Goal: Task Accomplishment & Management: Complete application form

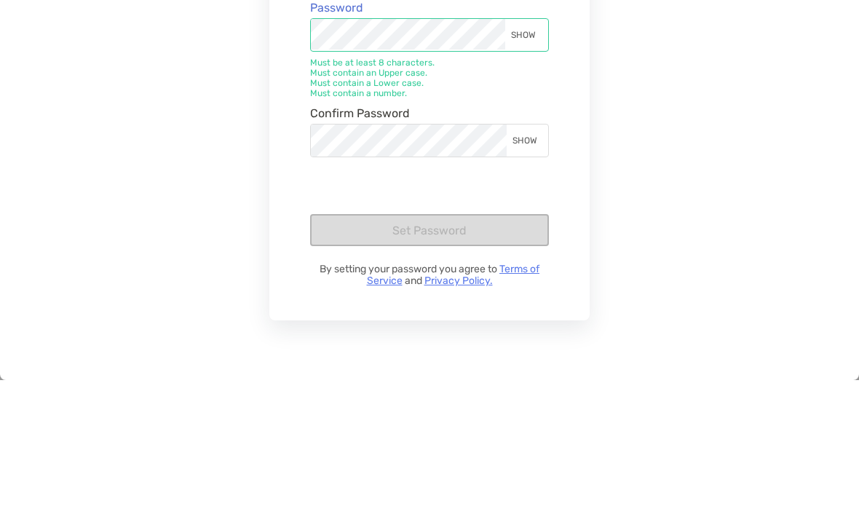
click at [535, 156] on div "SHOW" at bounding box center [525, 172] width 41 height 32
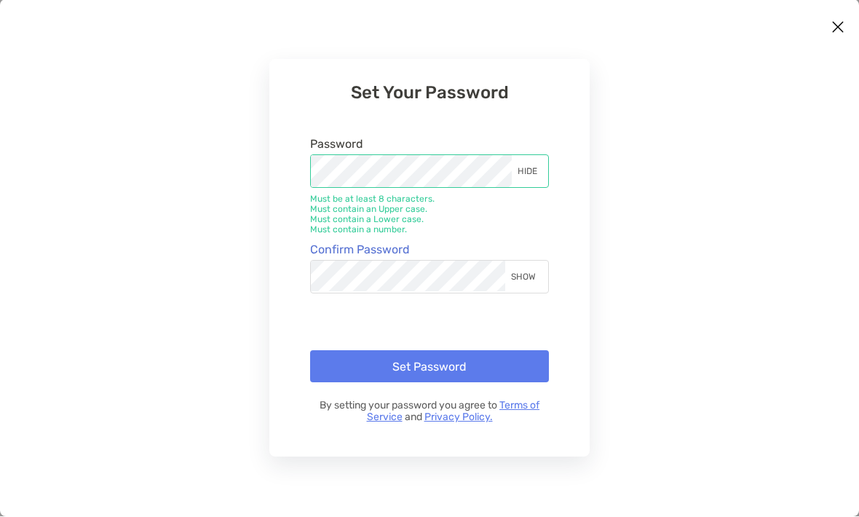
click at [523, 281] on div "SHOW" at bounding box center [525, 277] width 41 height 32
click at [440, 366] on button "Set Password" at bounding box center [429, 367] width 239 height 32
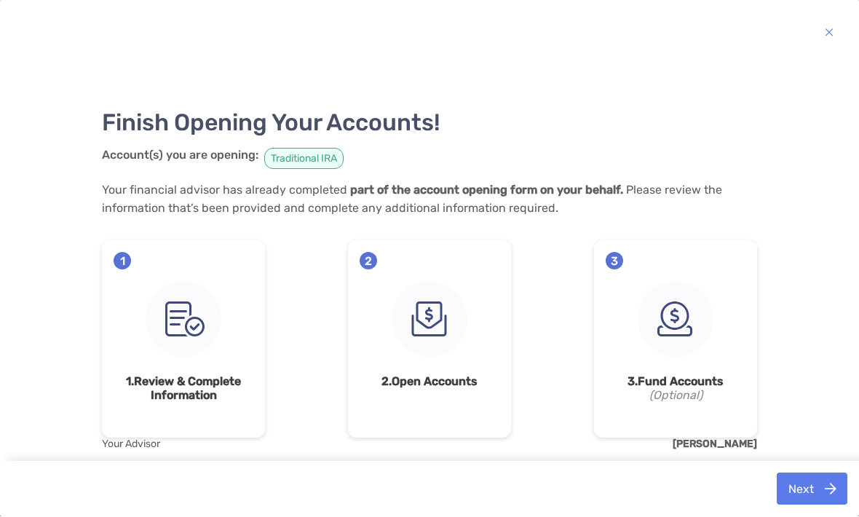
click at [186, 365] on div "1 1. Review & Complete Information" at bounding box center [183, 339] width 163 height 197
click at [195, 318] on img at bounding box center [184, 320] width 76 height 76
click at [195, 319] on img at bounding box center [184, 320] width 76 height 76
click at [196, 388] on strong "1. Review & Complete Information" at bounding box center [184, 389] width 140 height 28
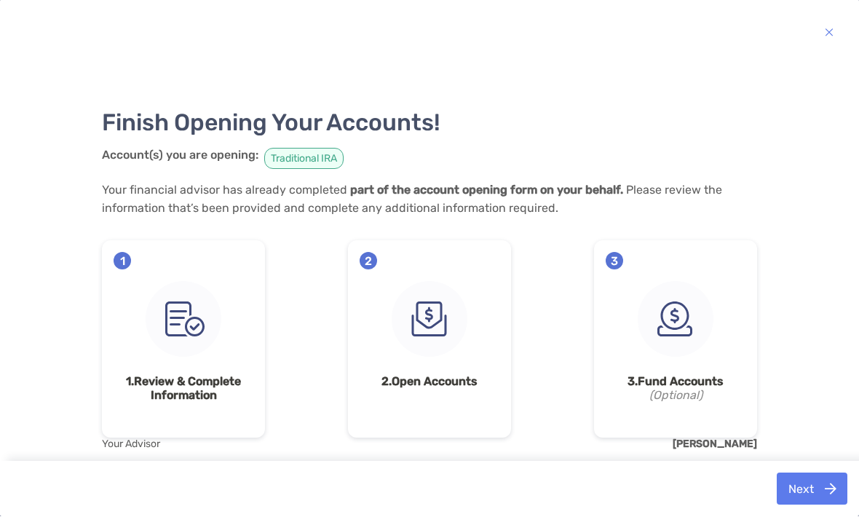
click at [190, 399] on strong "1. Review & Complete Information" at bounding box center [184, 389] width 140 height 28
click at [127, 258] on span "1" at bounding box center [122, 261] width 17 height 17
click at [120, 266] on span "1" at bounding box center [122, 261] width 17 height 17
click at [199, 319] on img at bounding box center [184, 320] width 76 height 76
click at [175, 409] on div "1 1. Review & Complete Information" at bounding box center [183, 339] width 163 height 197
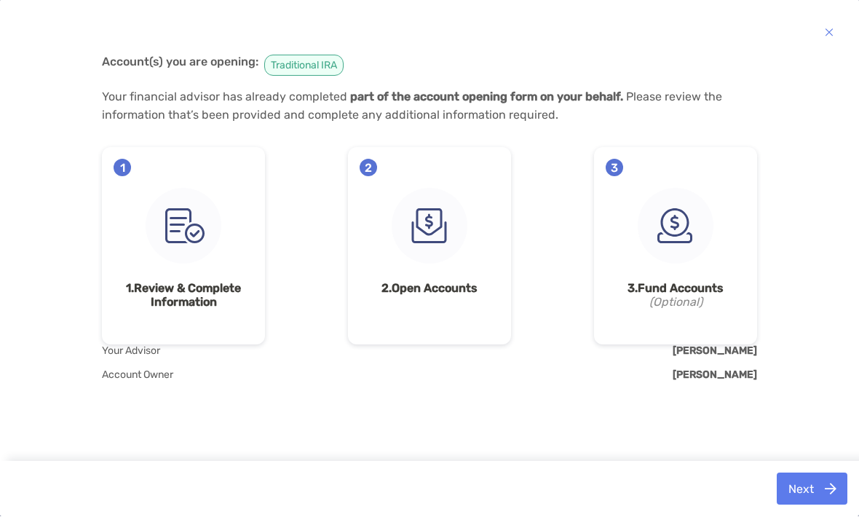
scroll to position [94, 0]
click at [151, 385] on div "Finish Opening Your Accounts! Account(s) you are opening: Traditional IRA Your …" at bounding box center [429, 204] width 655 height 493
click at [150, 384] on div "Finish Opening Your Accounts! Account(s) you are opening: Traditional IRA Your …" at bounding box center [429, 204] width 655 height 493
click at [146, 345] on span "Your Advisor" at bounding box center [131, 351] width 58 height 12
click at [133, 167] on div "1 1. Review & Complete Information" at bounding box center [183, 246] width 163 height 197
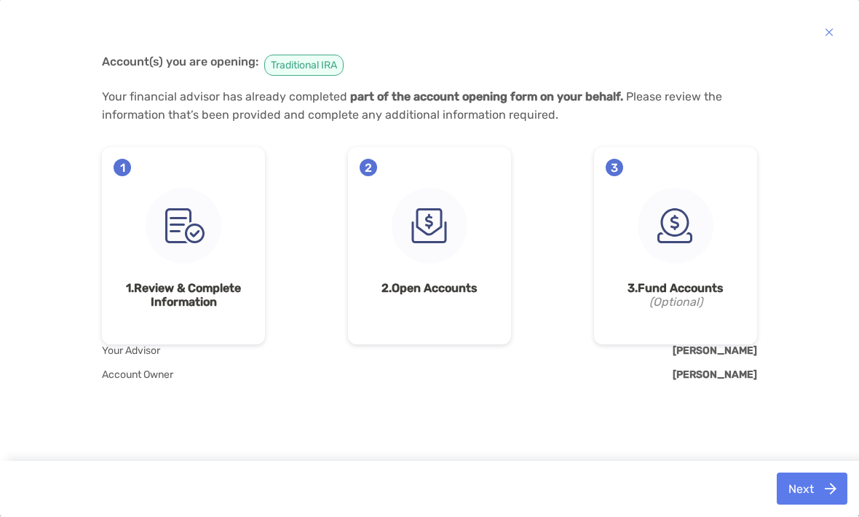
click at [450, 224] on img at bounding box center [430, 226] width 76 height 76
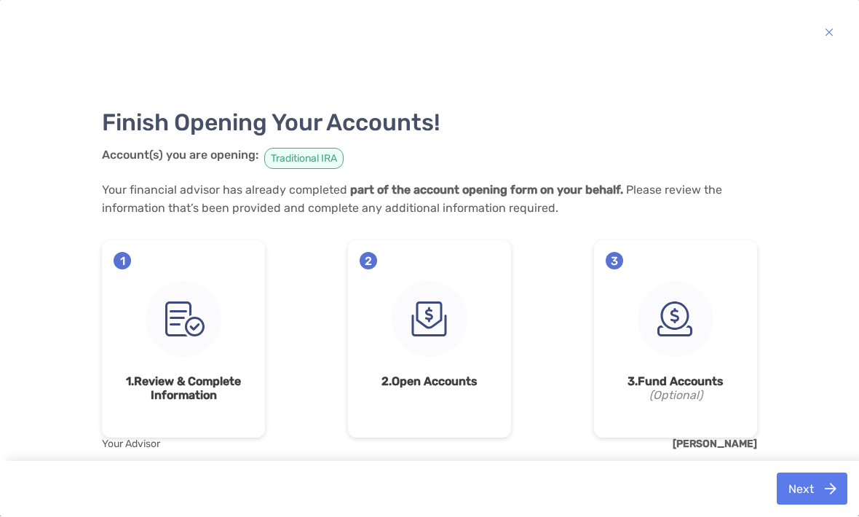
scroll to position [0, 0]
click at [827, 25] on img "button" at bounding box center [829, 32] width 9 height 17
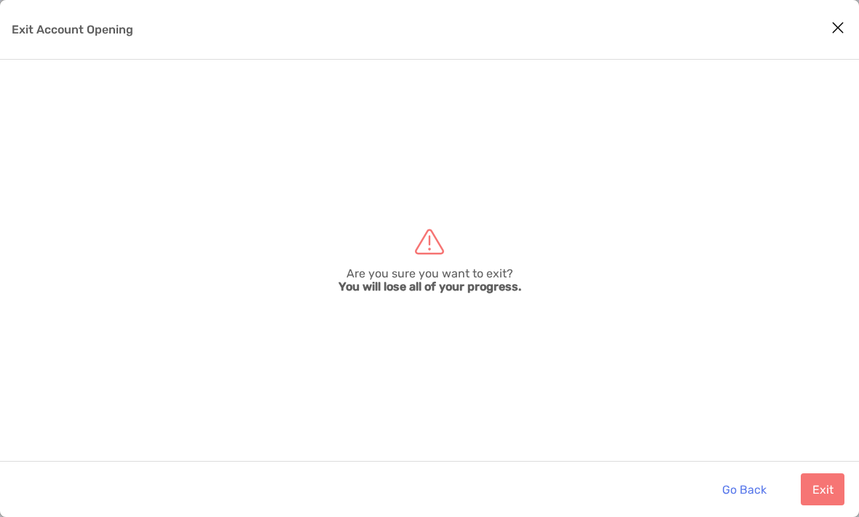
click at [742, 486] on button "Go Back" at bounding box center [743, 489] width 67 height 32
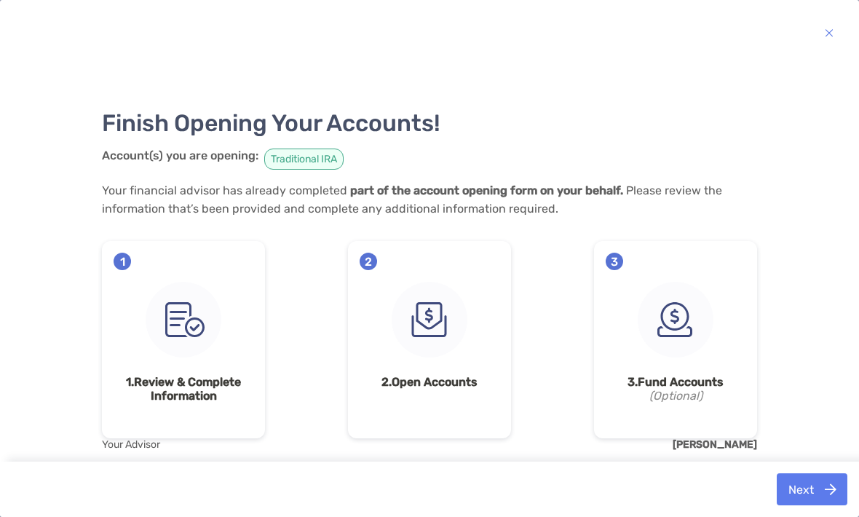
click at [319, 161] on span "Traditional IRA" at bounding box center [303, 158] width 79 height 21
click at [314, 153] on span "Traditional IRA" at bounding box center [303, 158] width 79 height 21
click at [561, 196] on strong "part of the account opening form on your behalf." at bounding box center [486, 190] width 273 height 14
click at [315, 157] on span "Traditional IRA" at bounding box center [303, 158] width 79 height 21
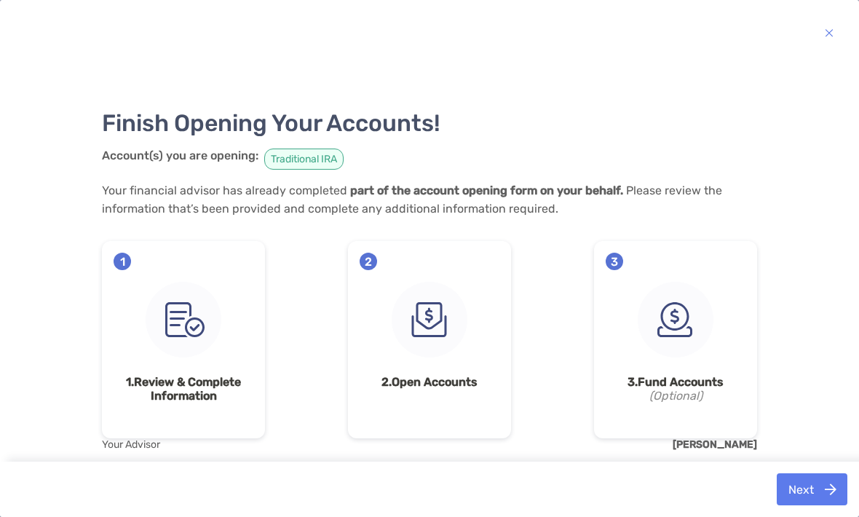
click at [338, 119] on h3 "Finish Opening Your Accounts!" at bounding box center [429, 123] width 655 height 28
click at [133, 264] on div "1 1. Review & Complete Information" at bounding box center [183, 339] width 163 height 197
click at [128, 255] on span "1" at bounding box center [122, 261] width 17 height 17
click at [370, 261] on span "2" at bounding box center [367, 261] width 17 height 17
click at [454, 379] on strong "2. Open Accounts" at bounding box center [429, 382] width 140 height 14
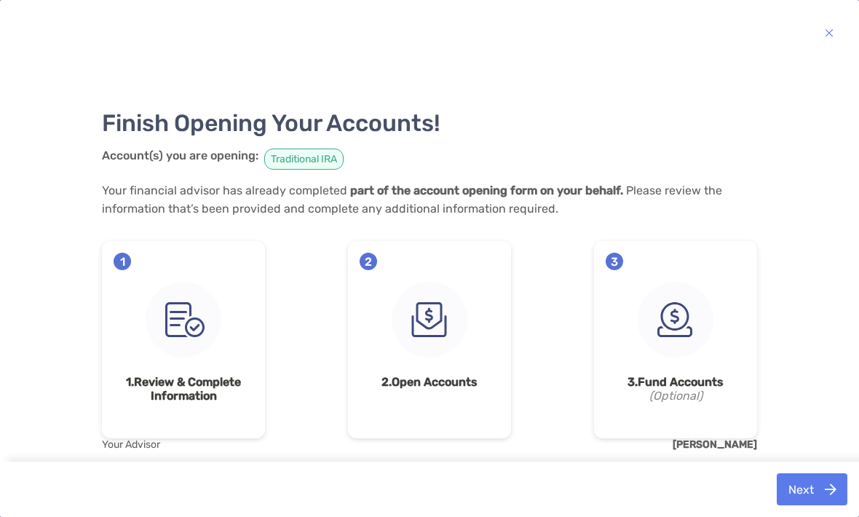
click at [453, 378] on strong "2. Open Accounts" at bounding box center [429, 382] width 140 height 14
click at [619, 263] on span "3" at bounding box center [613, 261] width 17 height 17
click at [688, 375] on div "3 3. Fund Accounts (Optional)" at bounding box center [675, 339] width 163 height 197
click at [687, 382] on strong "3. Fund Accounts" at bounding box center [675, 382] width 140 height 14
click at [683, 294] on img at bounding box center [675, 320] width 76 height 76
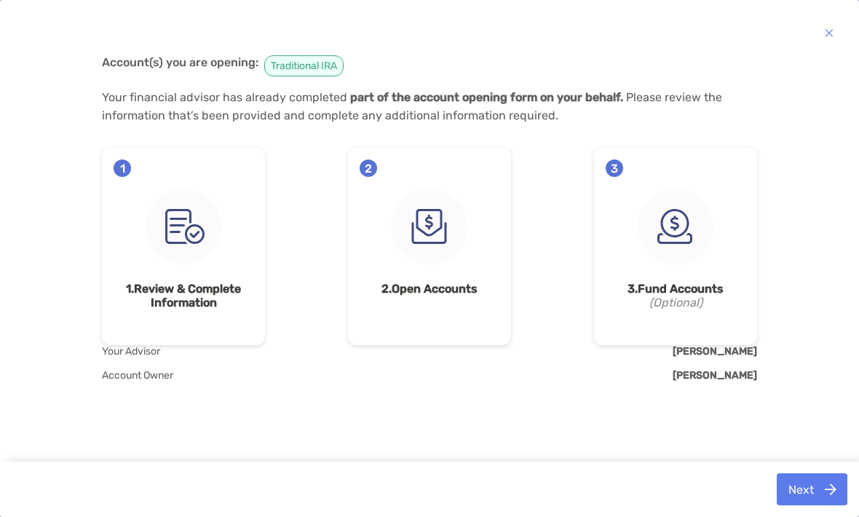
scroll to position [94, 0]
click at [144, 352] on span "Your Advisor" at bounding box center [131, 351] width 58 height 12
click at [138, 374] on span "Account Owner" at bounding box center [137, 375] width 71 height 12
click at [153, 373] on span "Account Owner" at bounding box center [137, 375] width 71 height 12
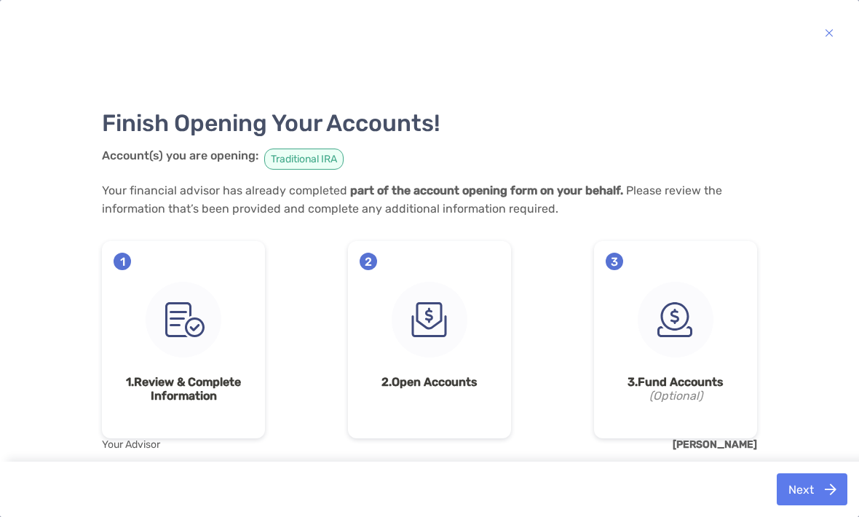
scroll to position [0, 0]
click at [826, 32] on img "button" at bounding box center [829, 32] width 9 height 17
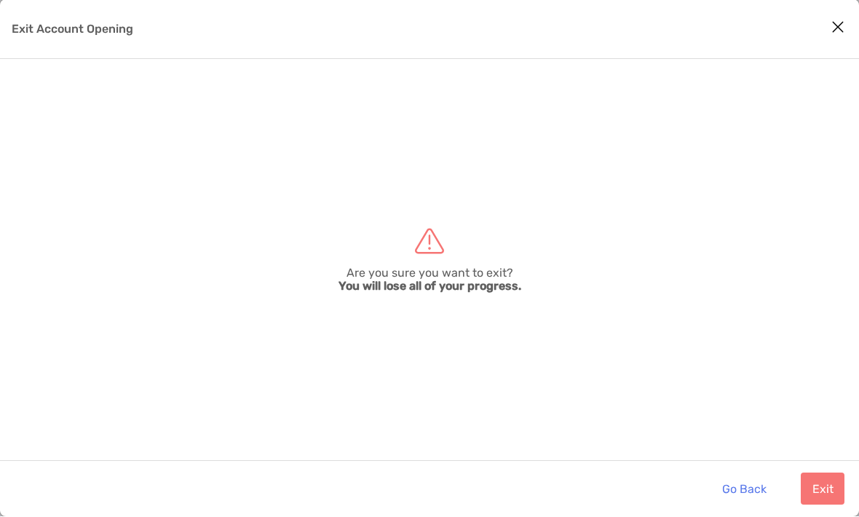
click at [813, 481] on button "Exit" at bounding box center [822, 489] width 44 height 32
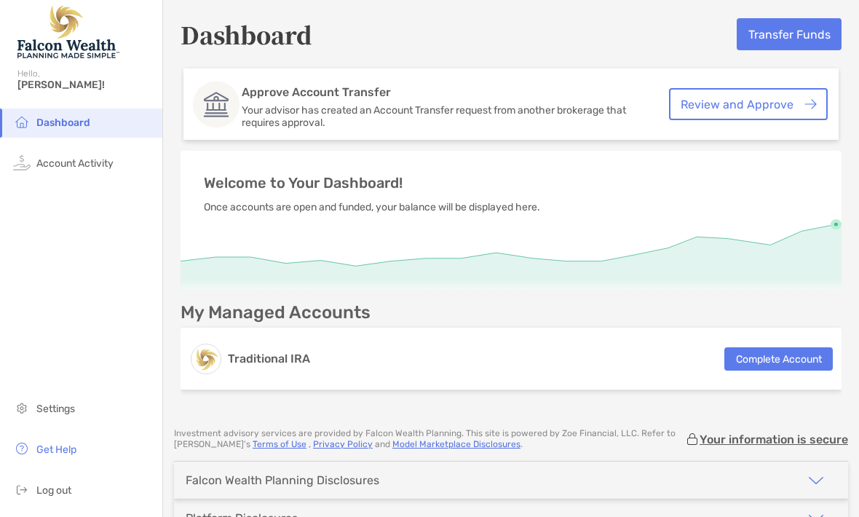
click at [758, 103] on link "Review and Approve" at bounding box center [748, 104] width 159 height 32
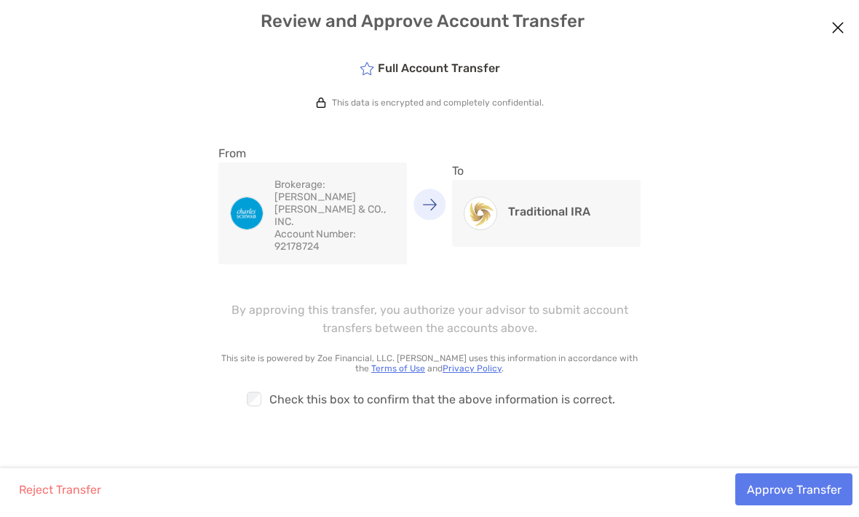
scroll to position [43, 0]
click at [784, 493] on button "Approve Transfer" at bounding box center [793, 489] width 117 height 32
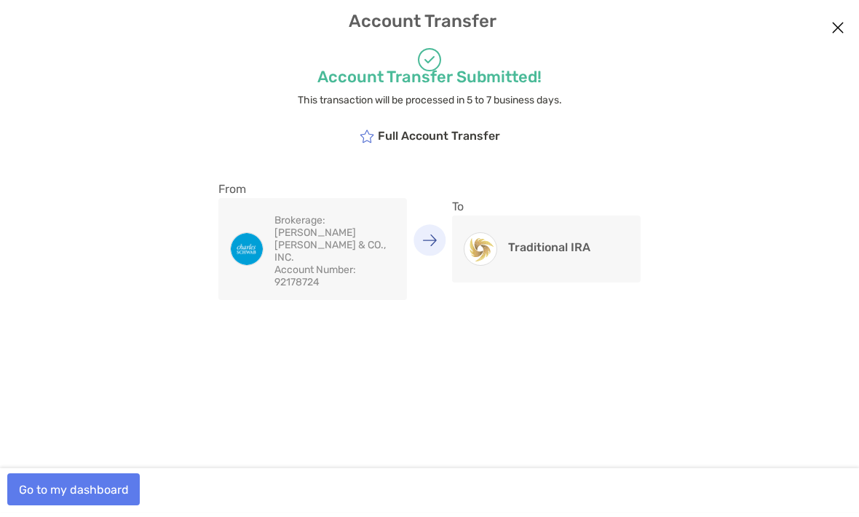
click at [101, 487] on button "Go to my dashboard" at bounding box center [73, 489] width 132 height 32
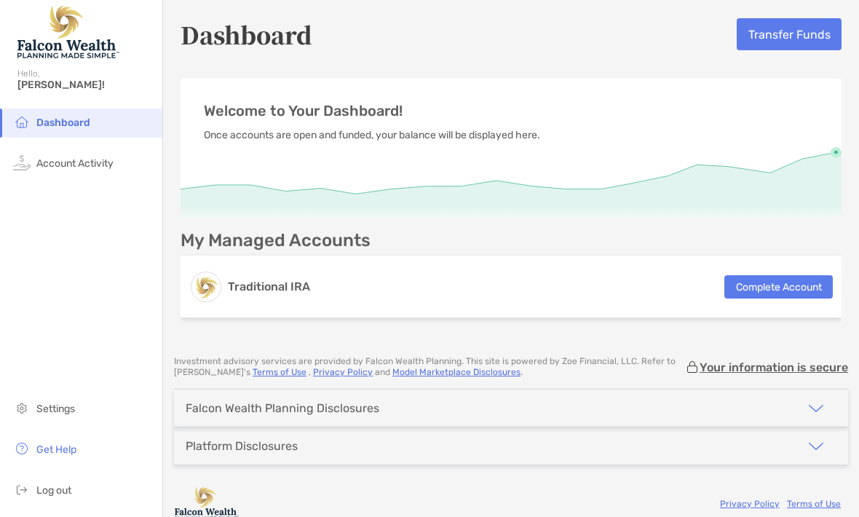
click at [799, 290] on button "Complete Account" at bounding box center [778, 286] width 108 height 23
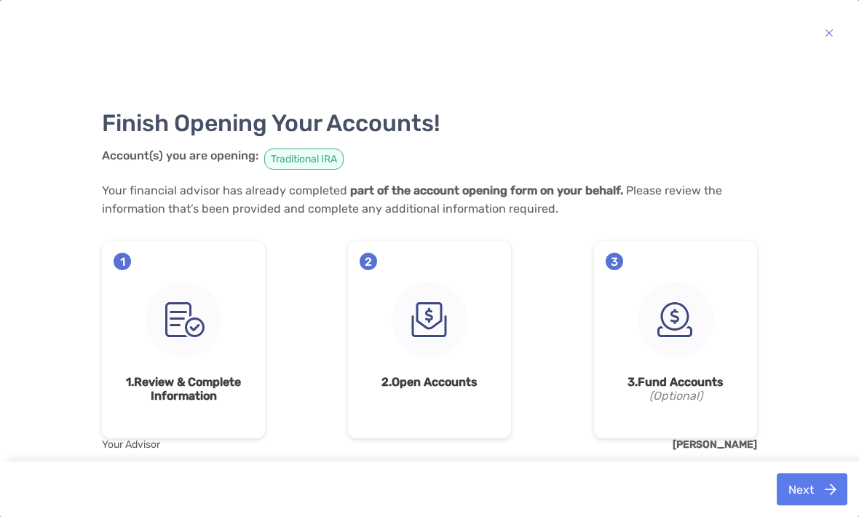
click at [829, 30] on img "button" at bounding box center [829, 32] width 9 height 17
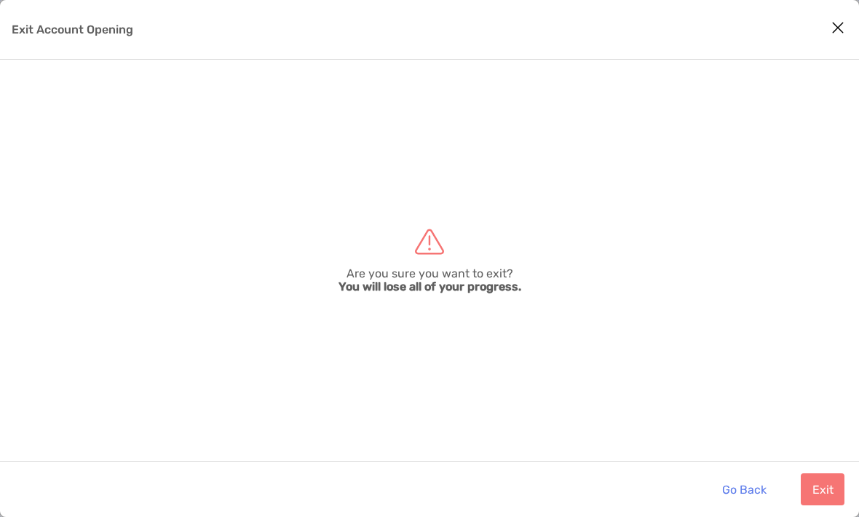
click at [818, 480] on button "Exit" at bounding box center [822, 489] width 44 height 32
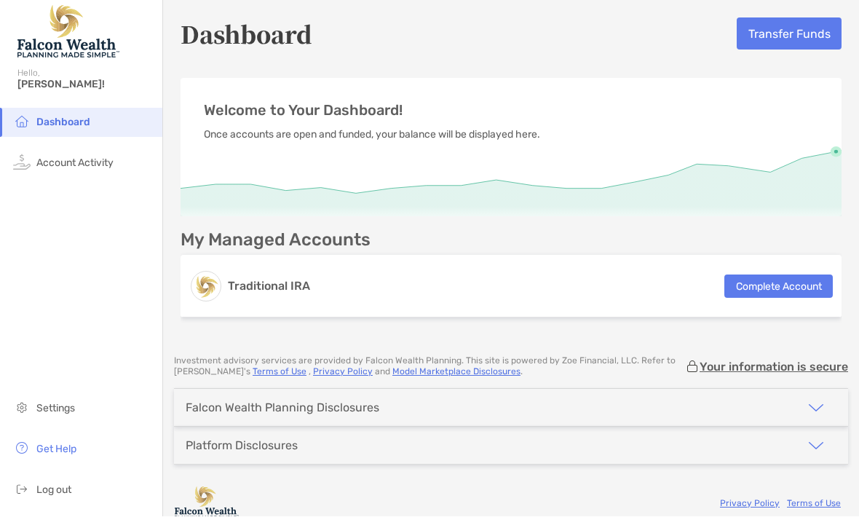
click at [816, 402] on img "button" at bounding box center [815, 408] width 17 height 17
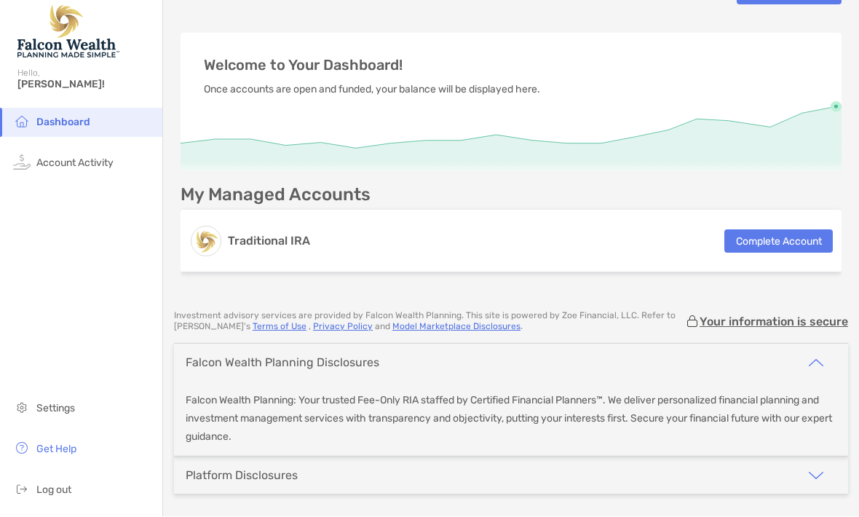
scroll to position [44, 0]
click at [814, 474] on img "button" at bounding box center [815, 476] width 17 height 17
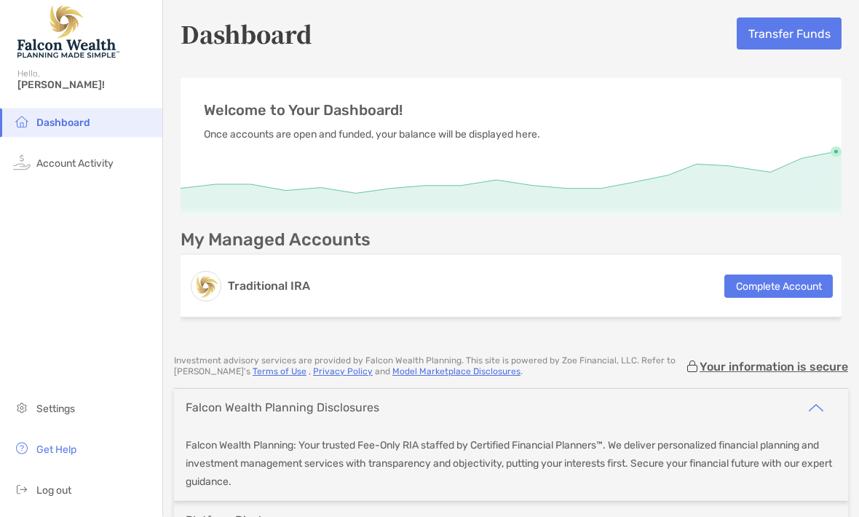
scroll to position [0, 0]
click at [790, 31] on button "Transfer Funds" at bounding box center [788, 34] width 105 height 32
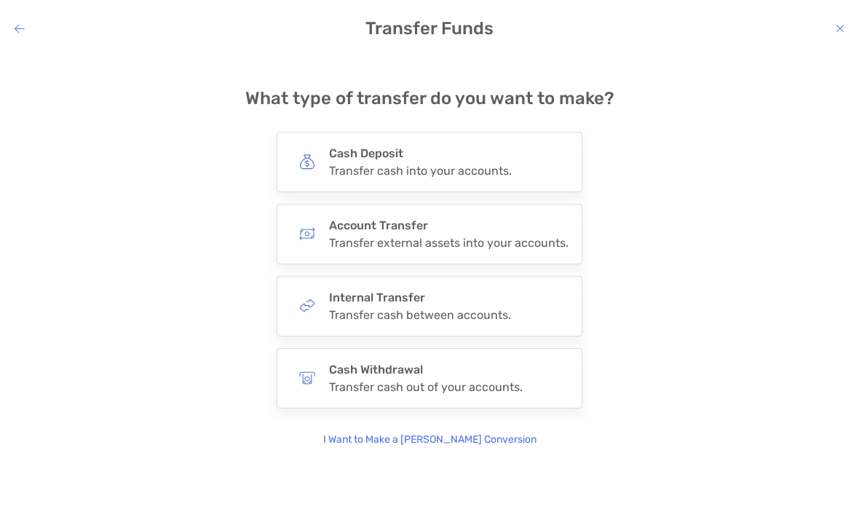
click at [32, 31] on h4 "Transfer Funds" at bounding box center [429, 29] width 859 height 20
click at [24, 33] on icon "modal" at bounding box center [20, 29] width 10 height 12
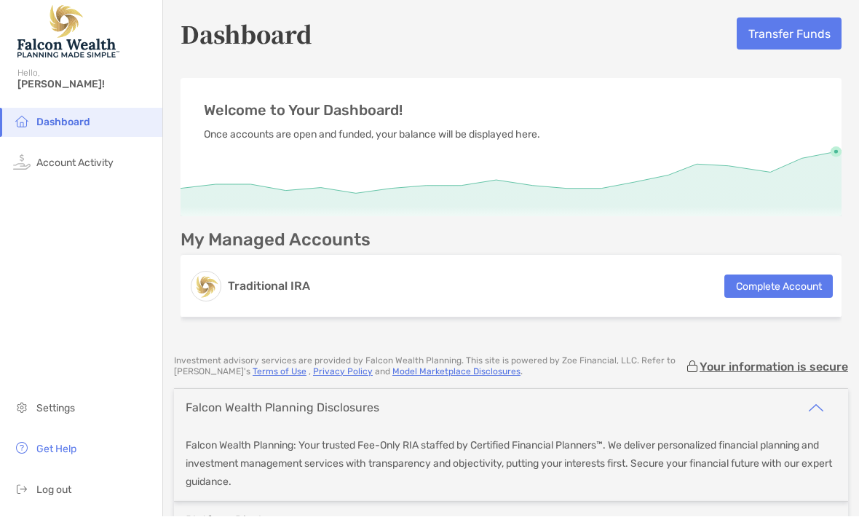
click at [94, 157] on span "Account Activity" at bounding box center [74, 163] width 77 height 12
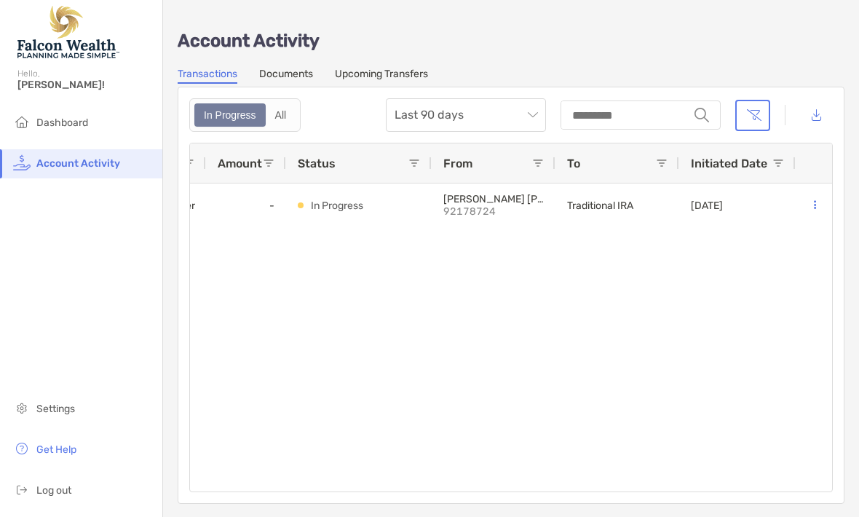
click at [68, 120] on span "Dashboard" at bounding box center [62, 122] width 52 height 12
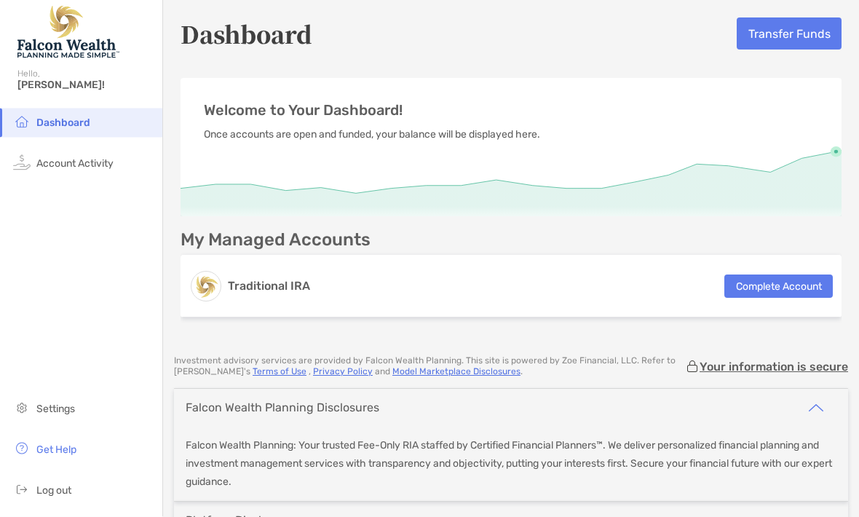
click at [774, 293] on button "Complete Account" at bounding box center [778, 286] width 108 height 23
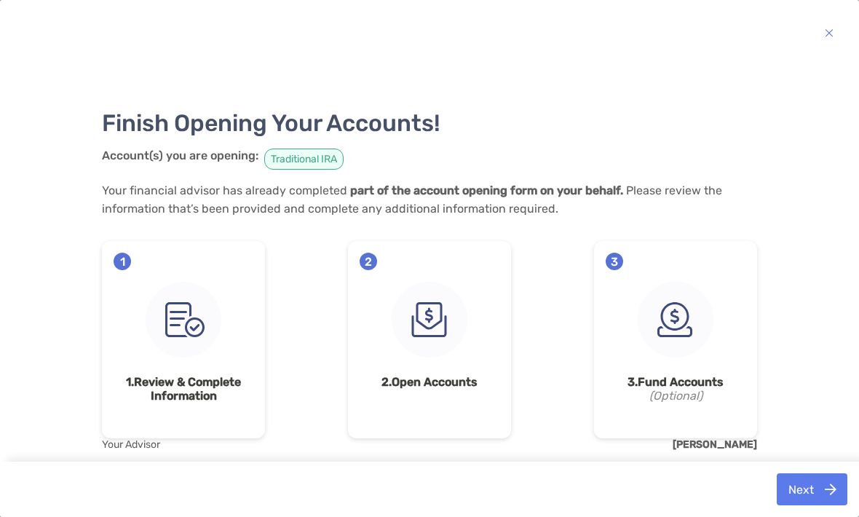
click at [807, 505] on button "Next" at bounding box center [811, 489] width 71 height 32
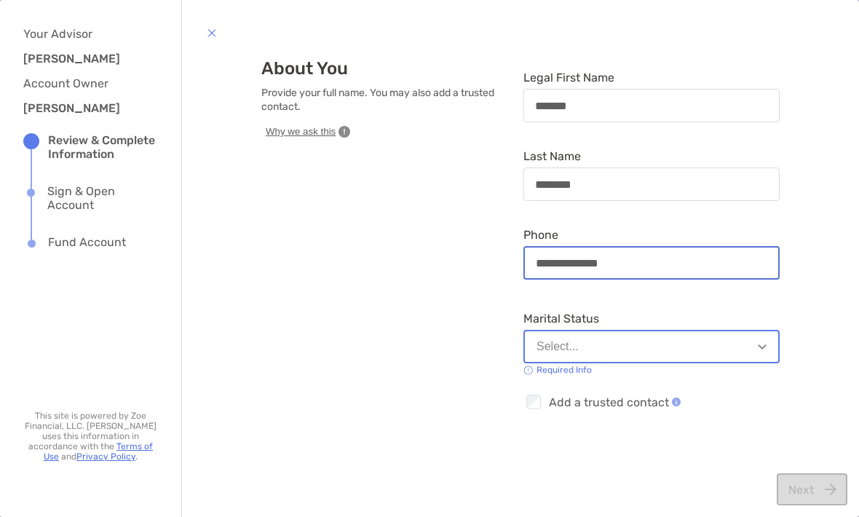
click at [646, 257] on input "**********" at bounding box center [651, 263] width 253 height 12
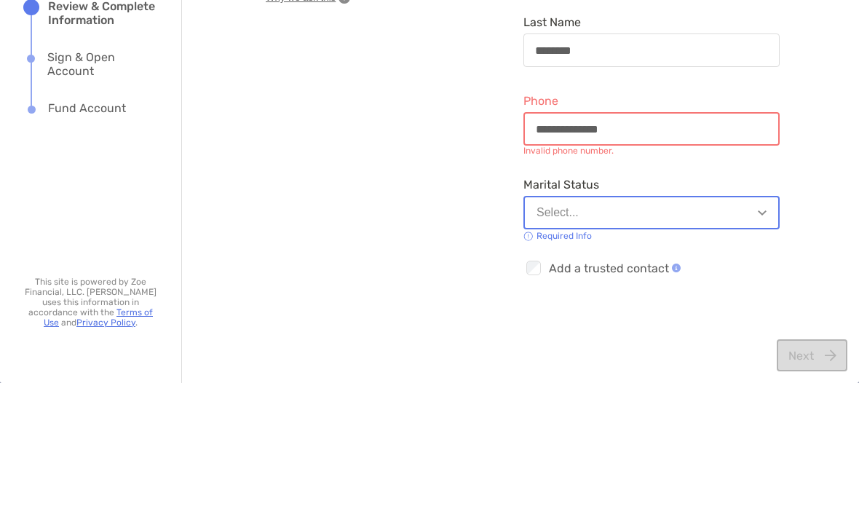
type input "**********"
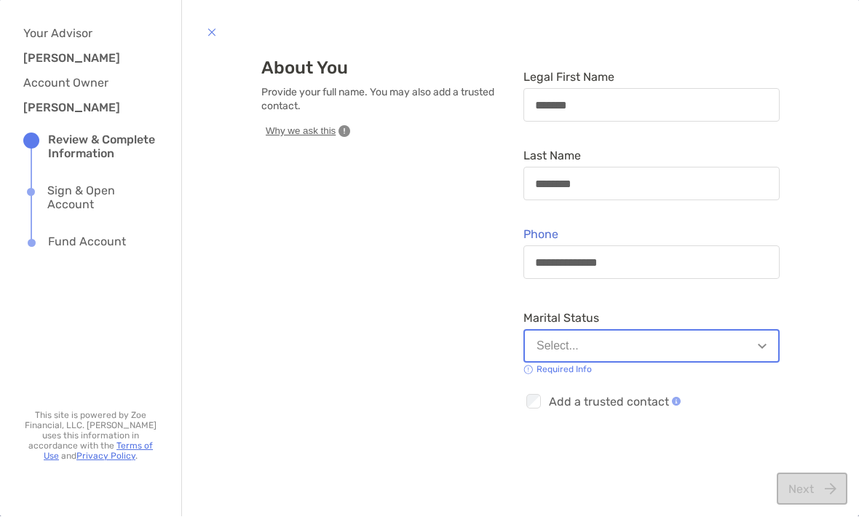
click at [752, 337] on button "Select..." at bounding box center [651, 346] width 256 height 33
click at [564, 414] on div "Married" at bounding box center [555, 419] width 39 height 13
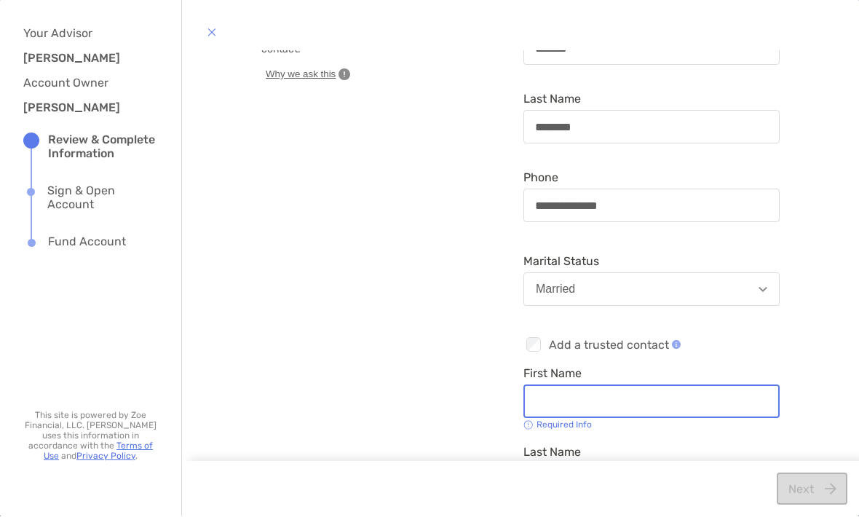
scroll to position [63, 0]
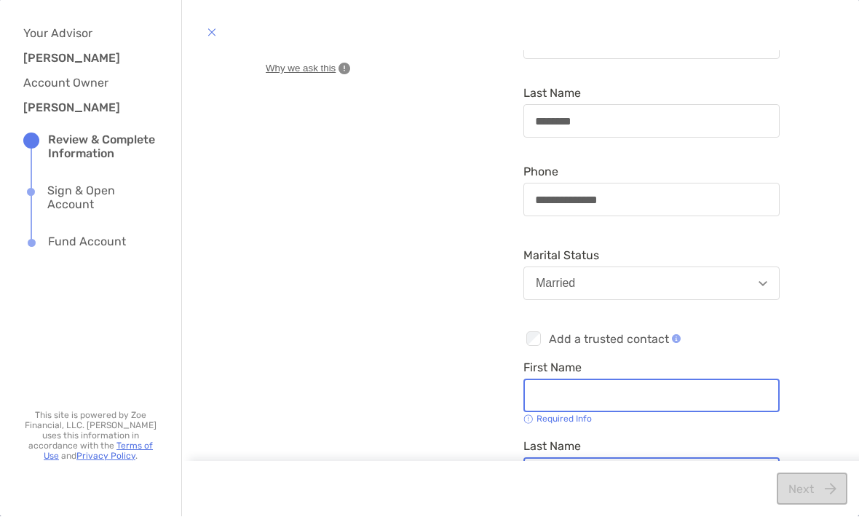
click at [597, 390] on input "First Name" at bounding box center [651, 396] width 253 height 12
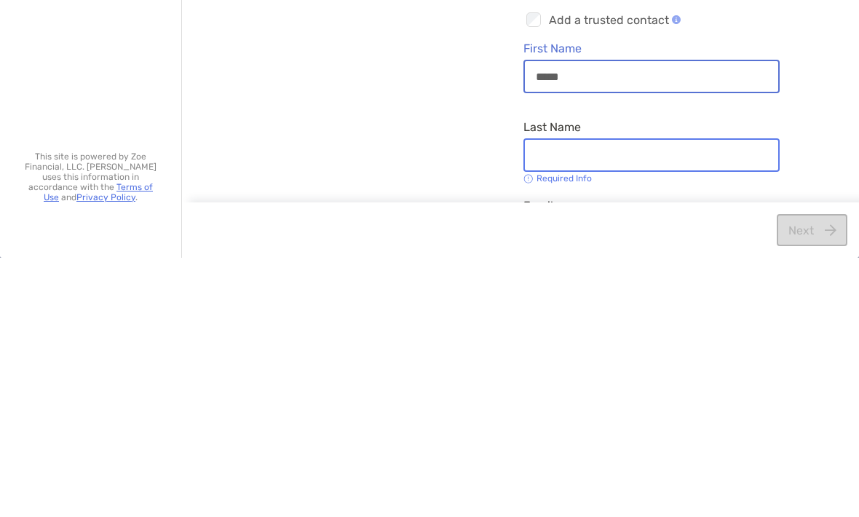
scroll to position [124, 0]
type input "*****"
click at [608, 408] on input "Last Name" at bounding box center [651, 414] width 253 height 12
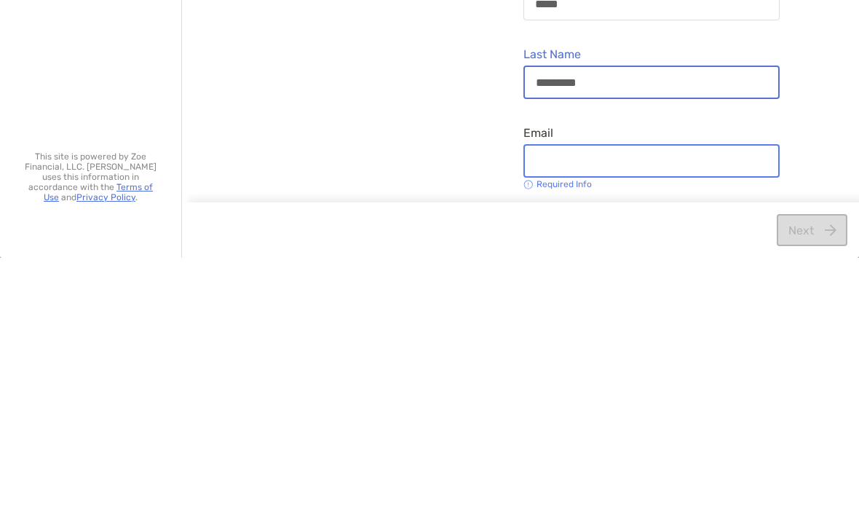
scroll to position [196, 0]
type input "********"
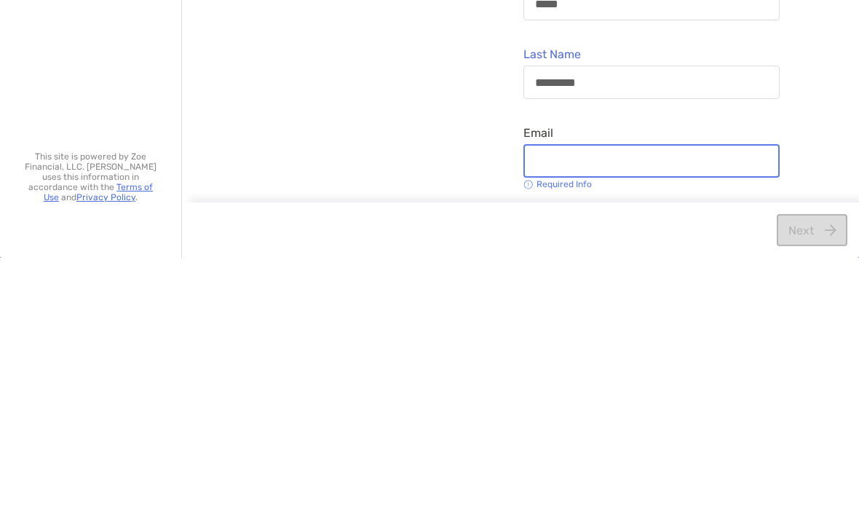
click at [573, 414] on input "Email" at bounding box center [651, 420] width 253 height 12
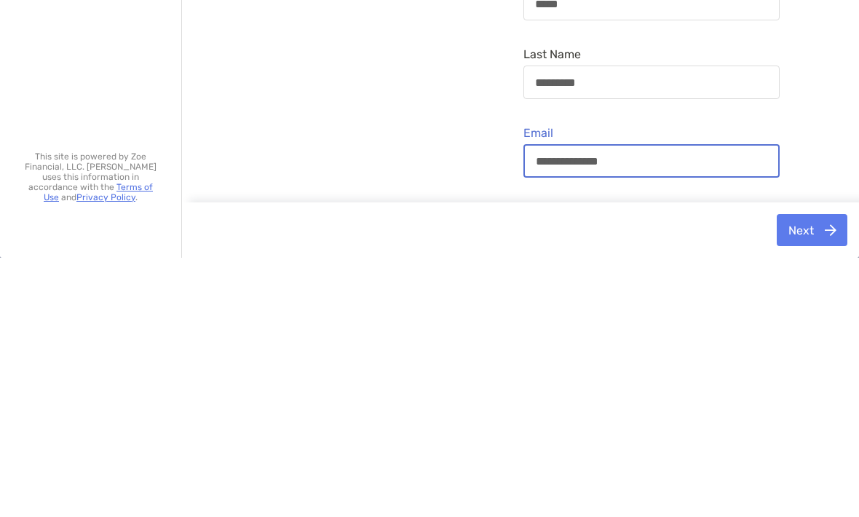
type input "**********"
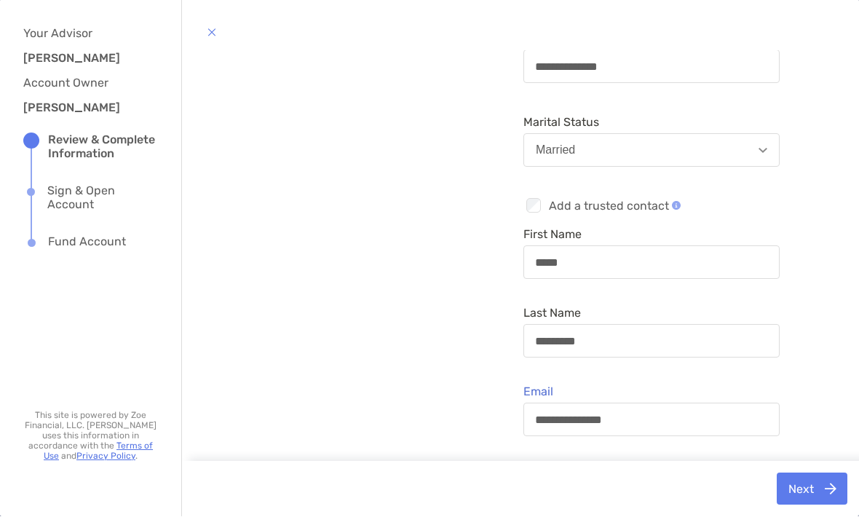
scroll to position [148, 0]
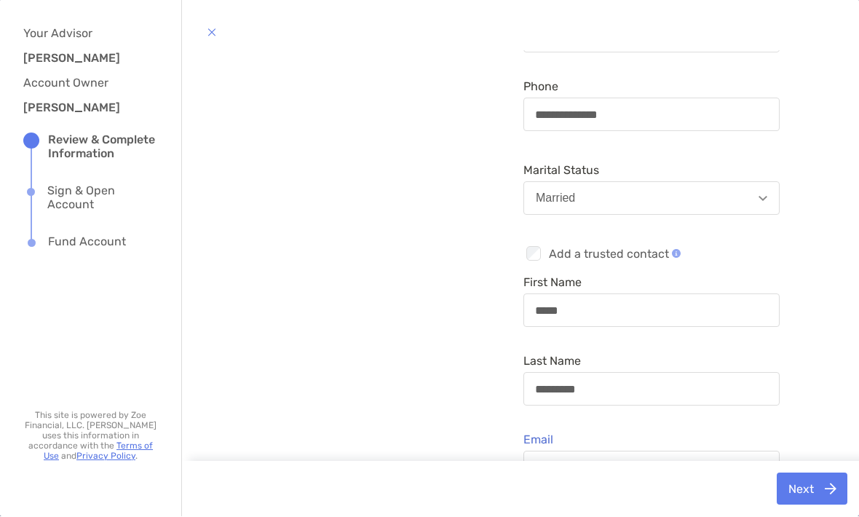
click at [817, 505] on button "Next" at bounding box center [811, 489] width 71 height 32
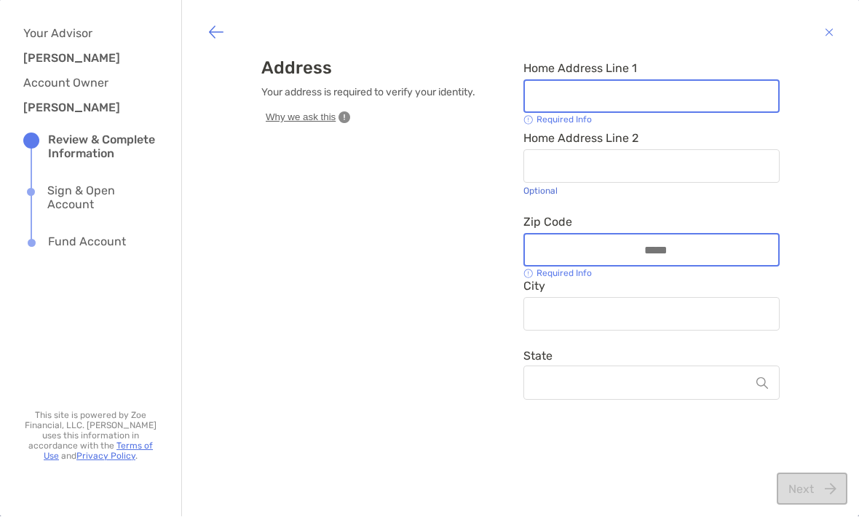
click at [555, 92] on input "Home Address Line 1" at bounding box center [651, 97] width 253 height 12
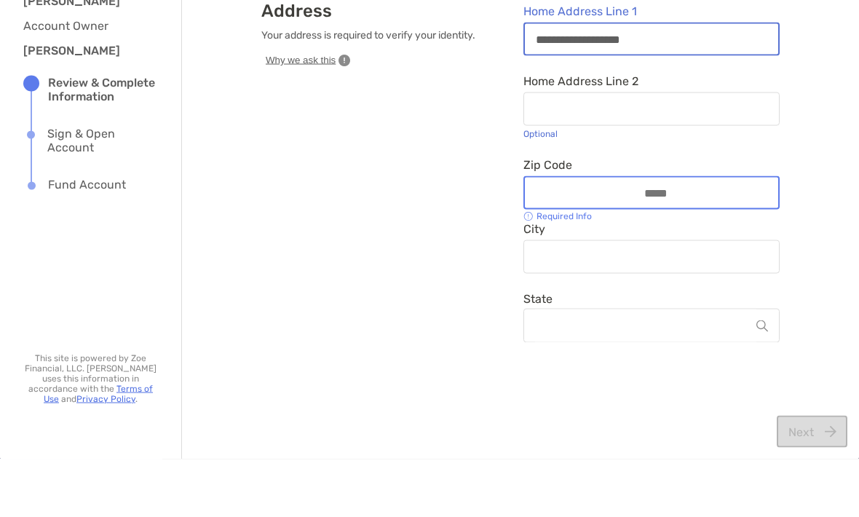
type input "**********"
click at [626, 245] on input "Zip Code" at bounding box center [651, 251] width 116 height 12
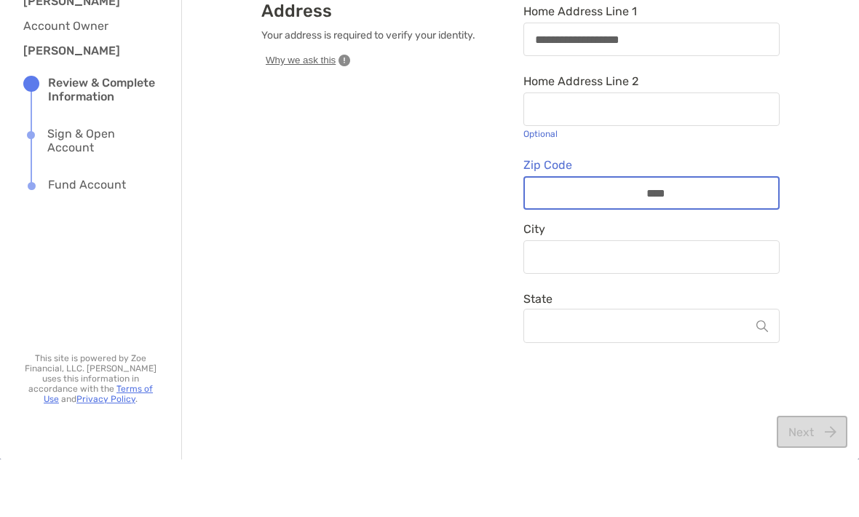
type input "*****"
type input "*******"
type input "*****"
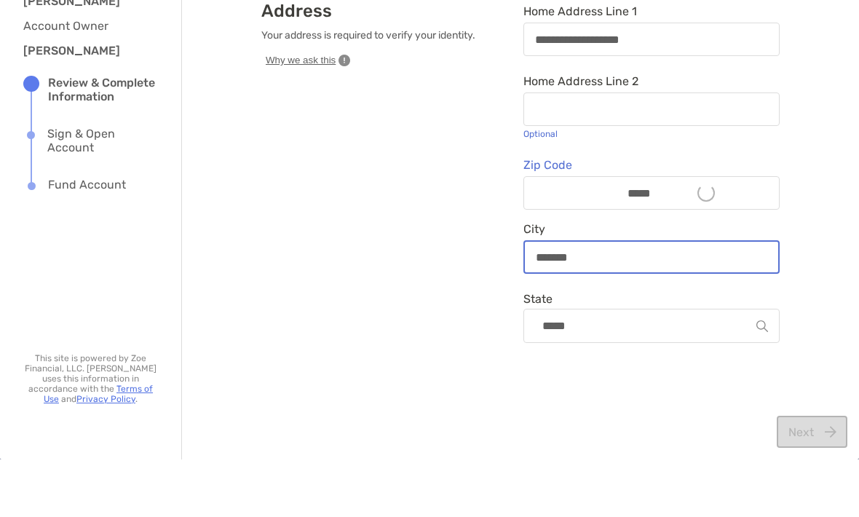
click at [666, 309] on input "*******" at bounding box center [651, 315] width 253 height 12
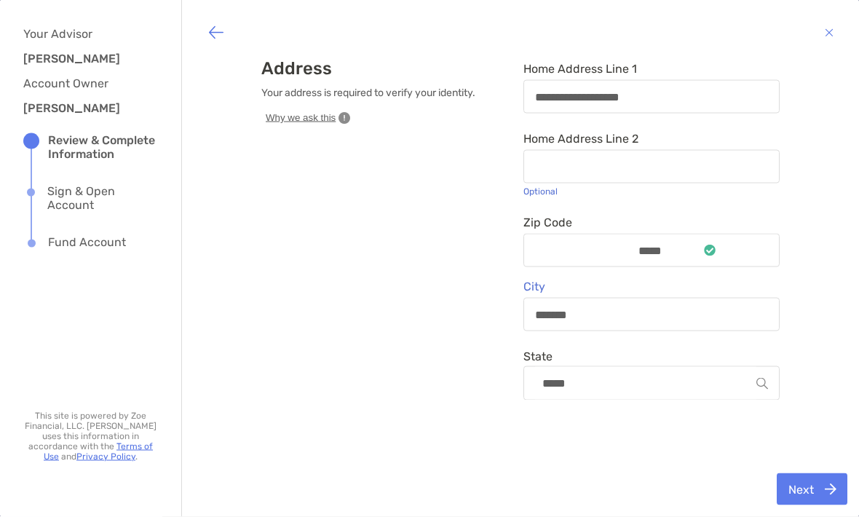
click at [814, 505] on button "Next" at bounding box center [811, 489] width 71 height 32
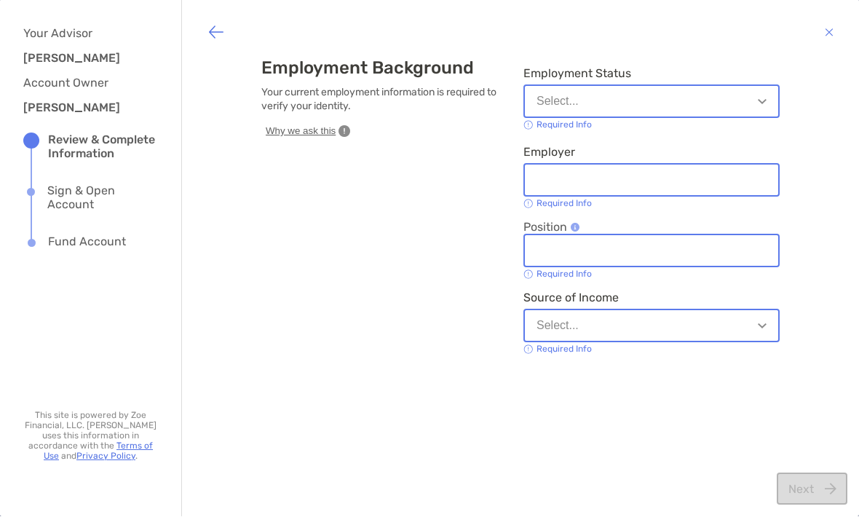
click at [760, 103] on img "button" at bounding box center [762, 102] width 9 height 5
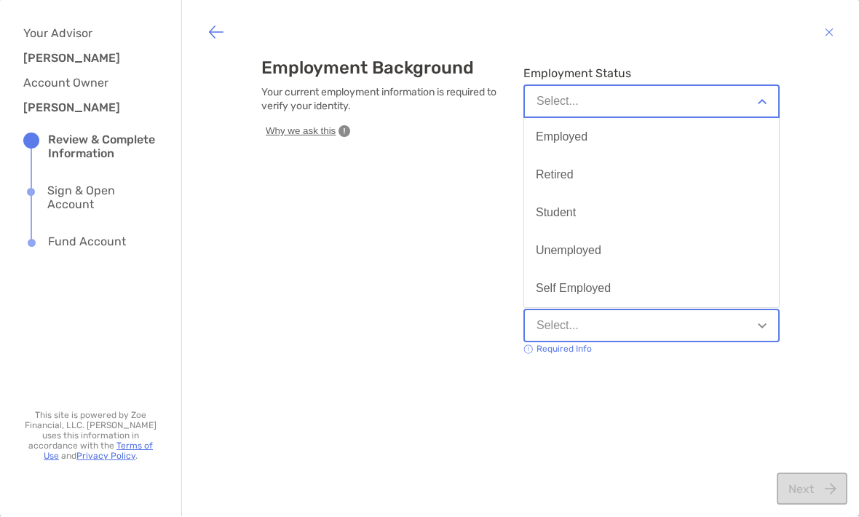
click at [588, 143] on button "Employed" at bounding box center [651, 138] width 255 height 38
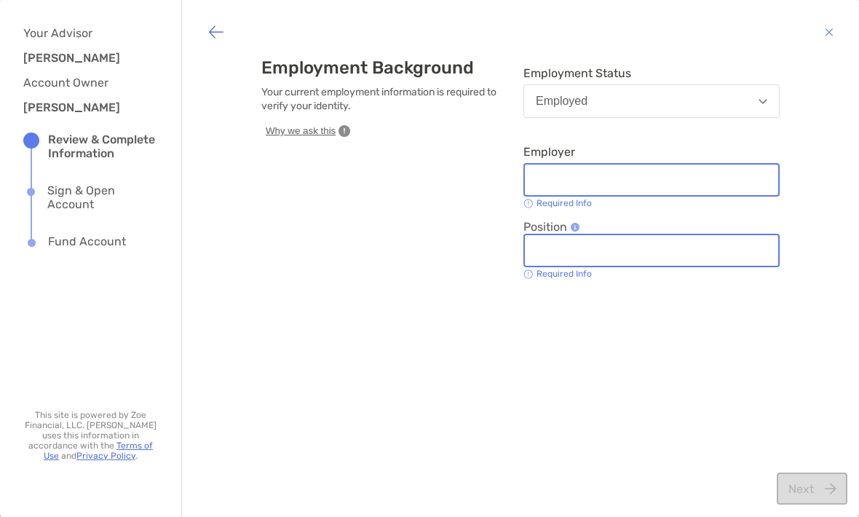
click at [566, 181] on input "Employer" at bounding box center [651, 181] width 253 height 12
type input "**********"
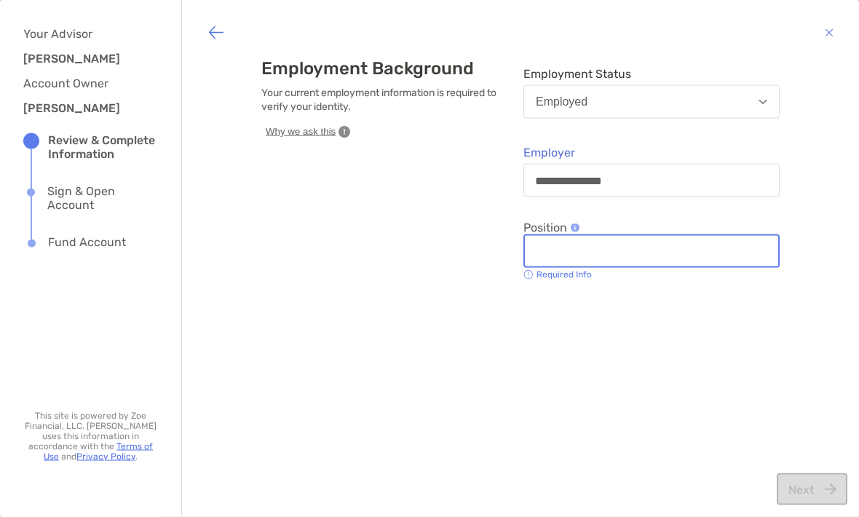
click at [662, 247] on input "Position" at bounding box center [651, 251] width 253 height 12
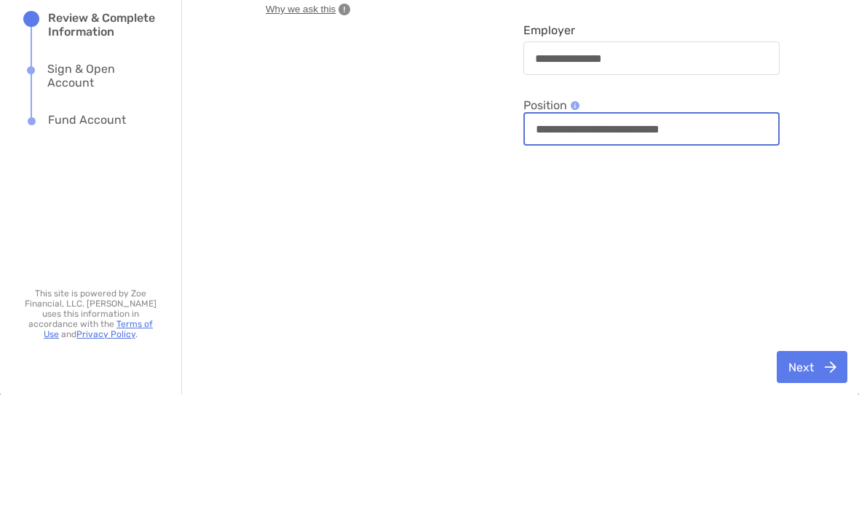
type input "**********"
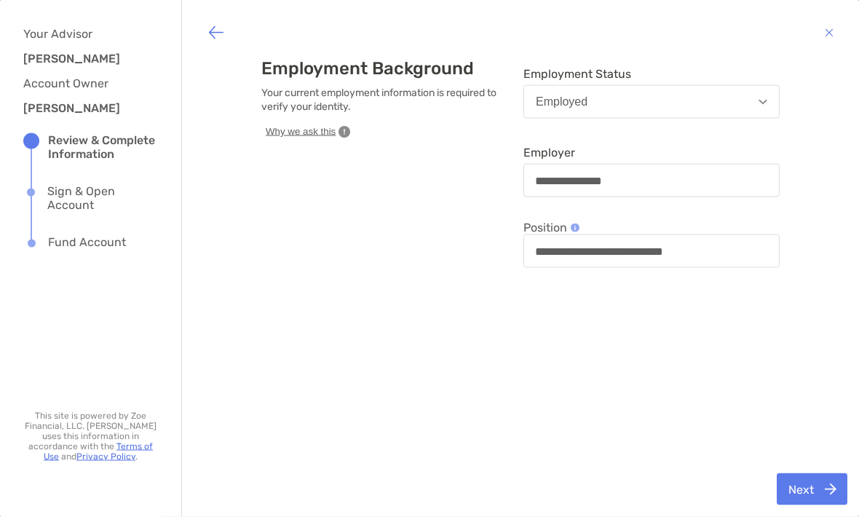
click at [812, 505] on button "Next" at bounding box center [811, 489] width 71 height 32
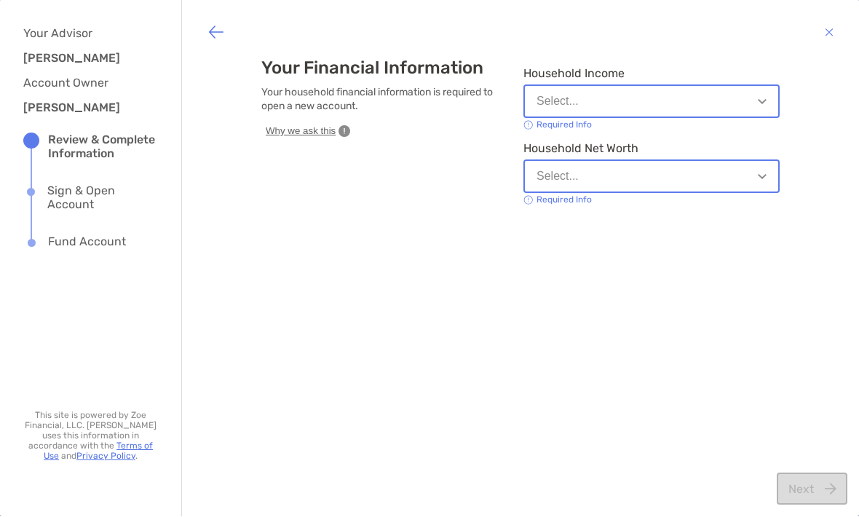
click at [762, 100] on img "button" at bounding box center [762, 102] width 9 height 5
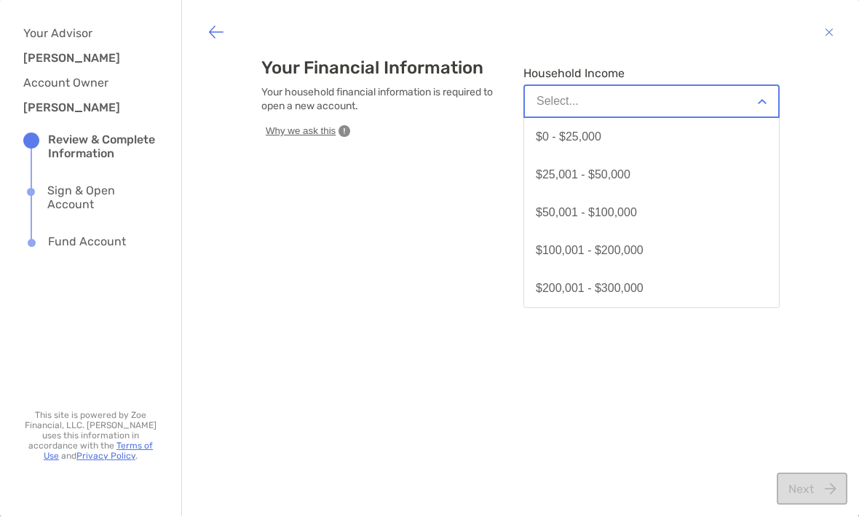
click at [793, 388] on div "Your Financial Information Your household financial information is required to …" at bounding box center [520, 258] width 648 height 415
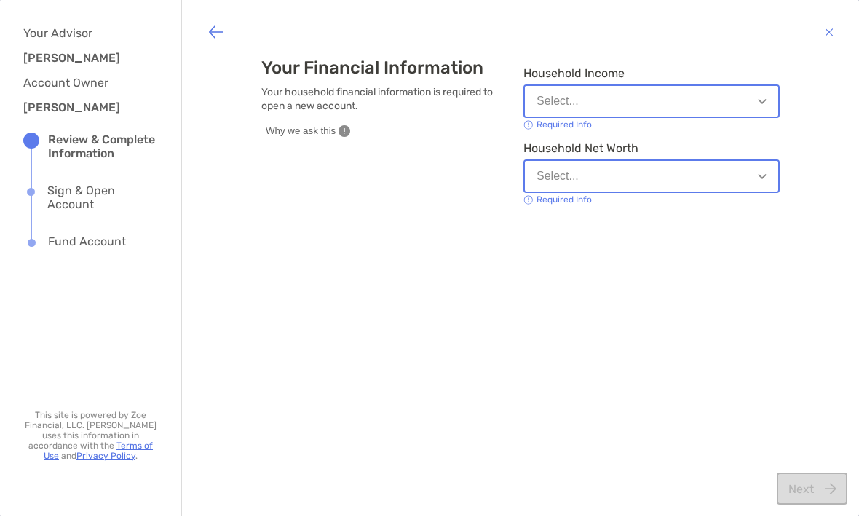
click at [752, 105] on button "Select..." at bounding box center [651, 101] width 256 height 33
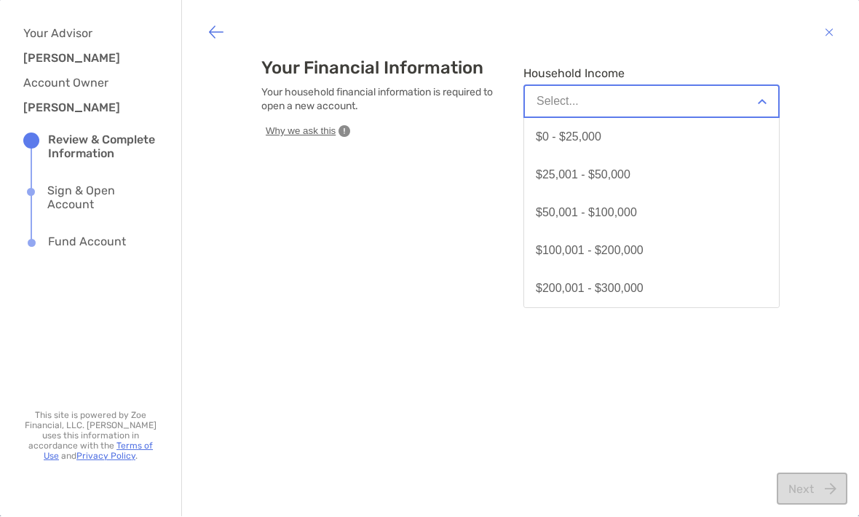
click at [713, 405] on div "Your Financial Information Your household financial information is required to …" at bounding box center [520, 258] width 648 height 415
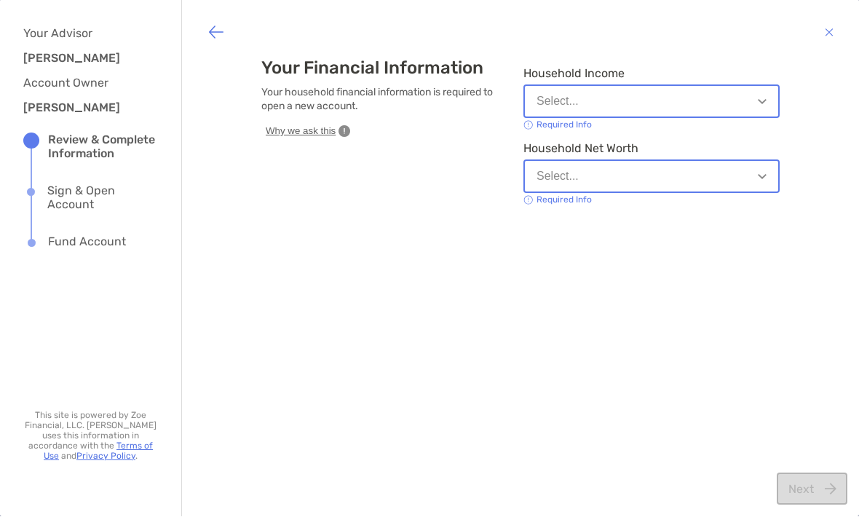
click at [755, 186] on button "Select..." at bounding box center [651, 176] width 256 height 33
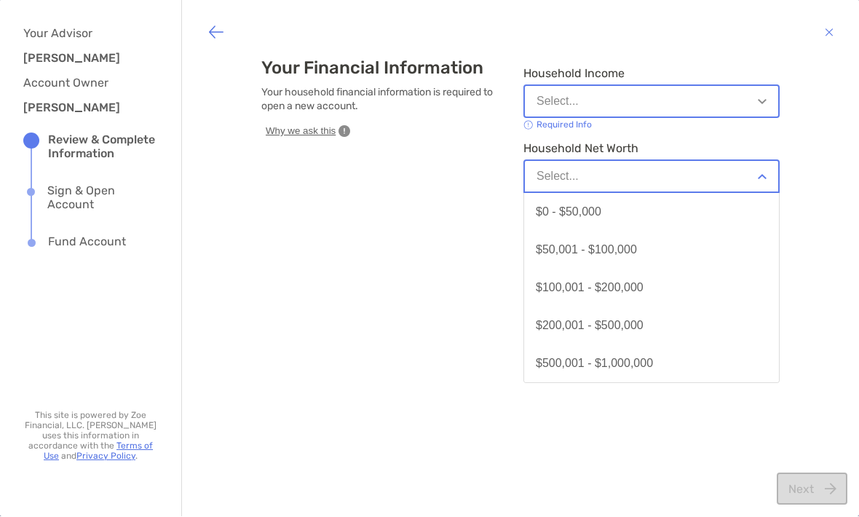
click at [750, 436] on div "Your Financial Information Your household financial information is required to …" at bounding box center [520, 258] width 648 height 415
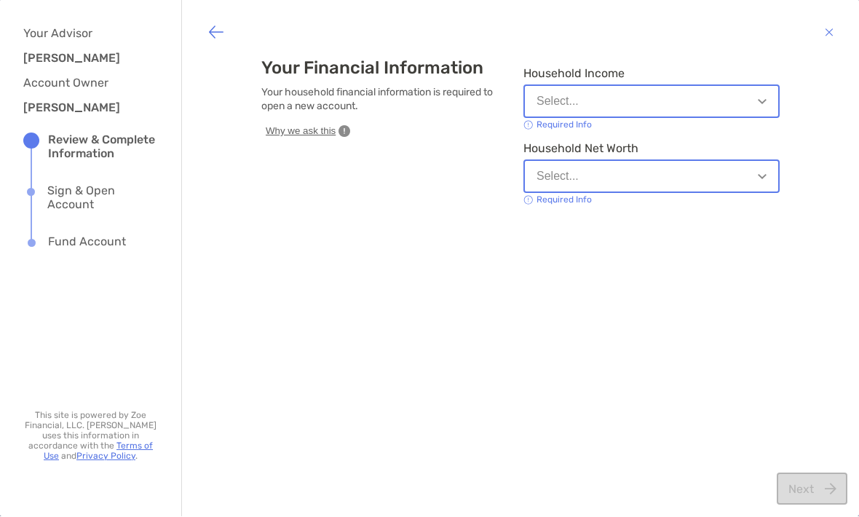
click at [322, 137] on span "Why we ask this" at bounding box center [301, 131] width 70 height 13
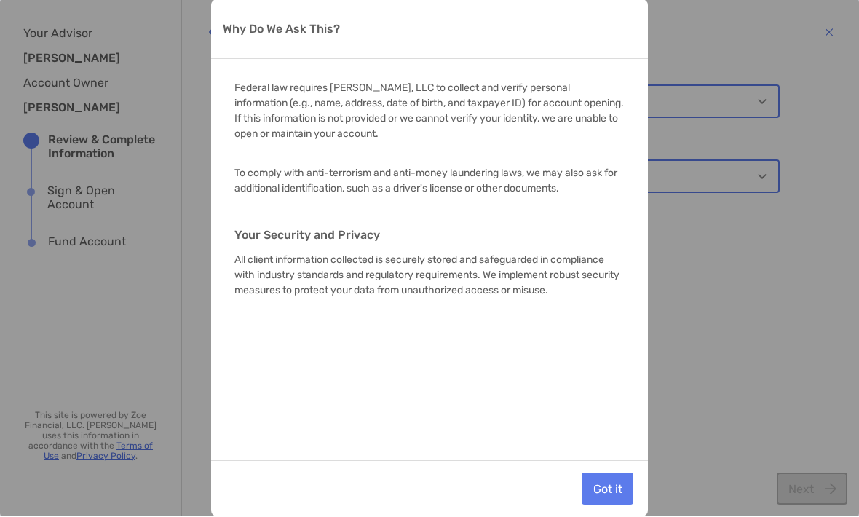
click at [605, 473] on button "Got it" at bounding box center [607, 489] width 52 height 32
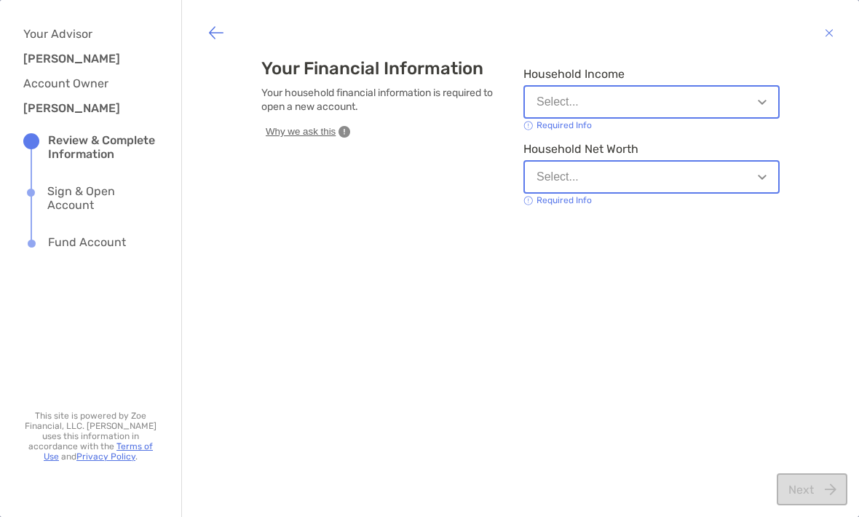
click at [765, 95] on button "Select..." at bounding box center [651, 101] width 256 height 33
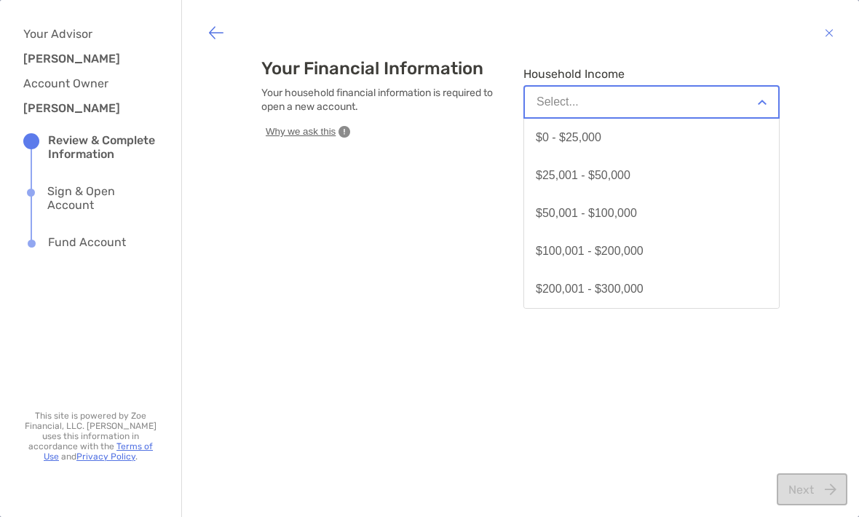
click at [608, 135] on button "$0 - $25,000" at bounding box center [651, 138] width 255 height 38
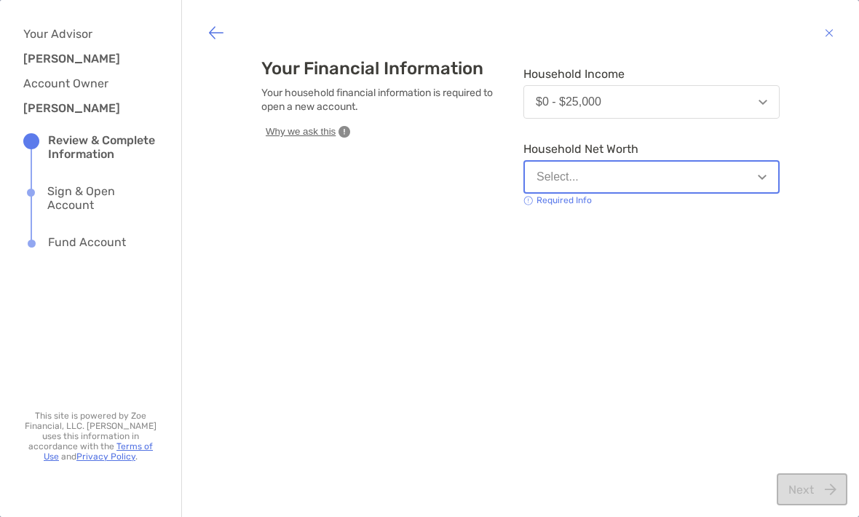
click at [762, 178] on img "button" at bounding box center [762, 177] width 9 height 5
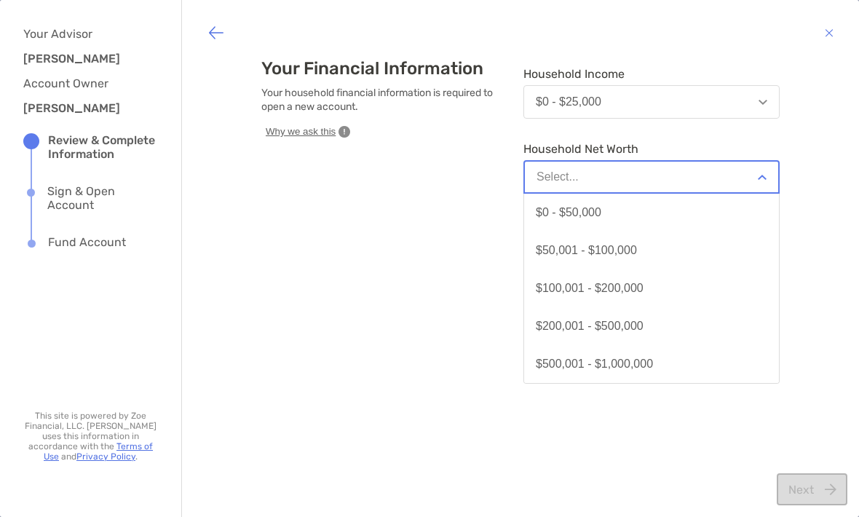
click at [600, 200] on button "$0 - $50,000" at bounding box center [651, 213] width 255 height 38
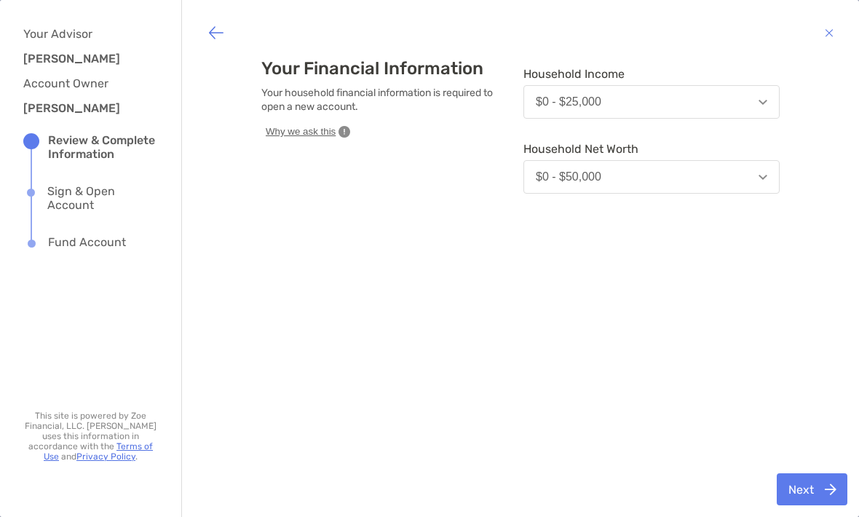
click at [818, 501] on div "Your Financial Information Your household financial information is required to …" at bounding box center [520, 258] width 677 height 517
click at [838, 511] on div "Next" at bounding box center [520, 488] width 677 height 55
click at [223, 25] on img "button" at bounding box center [215, 32] width 17 height 17
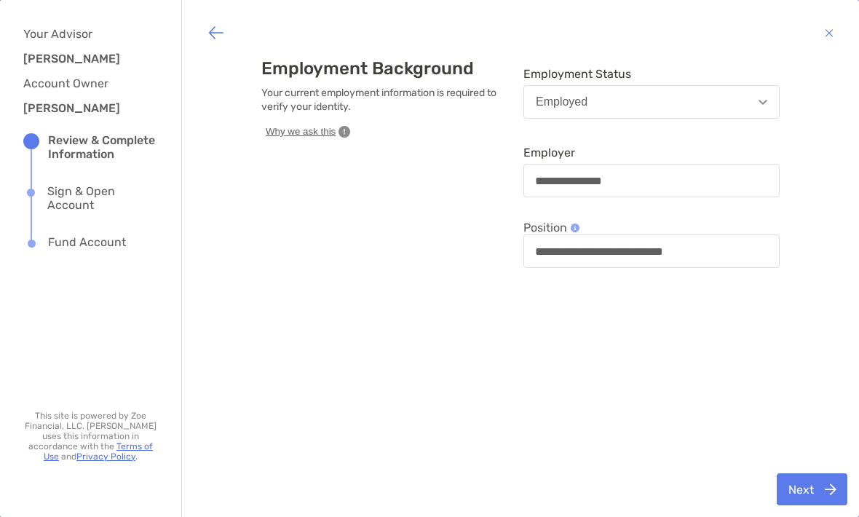
click at [338, 132] on icon "button" at bounding box center [344, 132] width 12 height 12
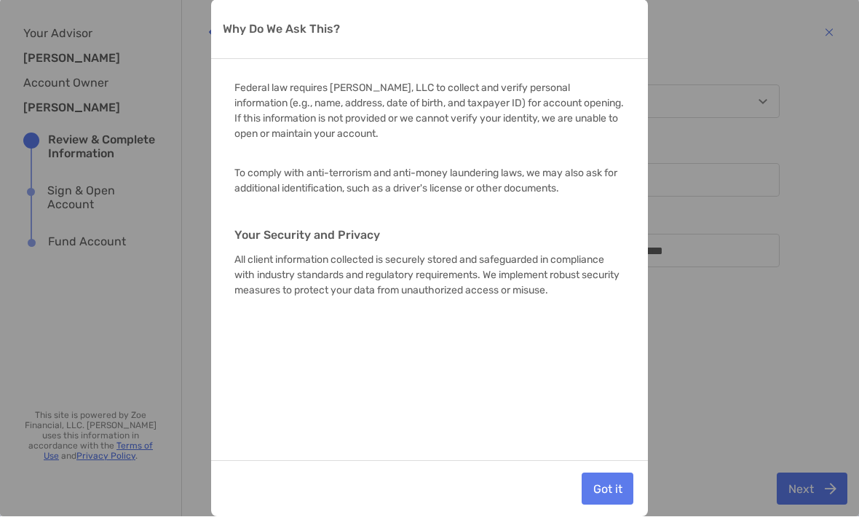
click at [604, 487] on button "Got it" at bounding box center [607, 489] width 52 height 32
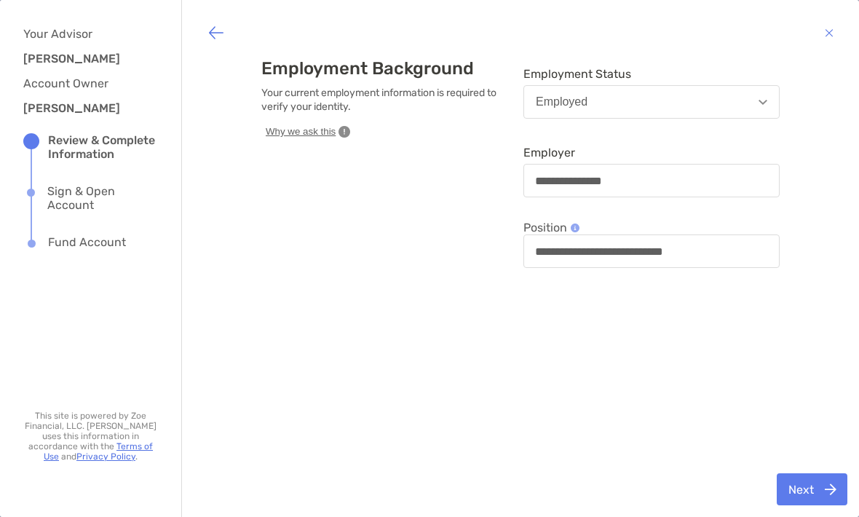
click at [215, 25] on img "button" at bounding box center [215, 32] width 17 height 17
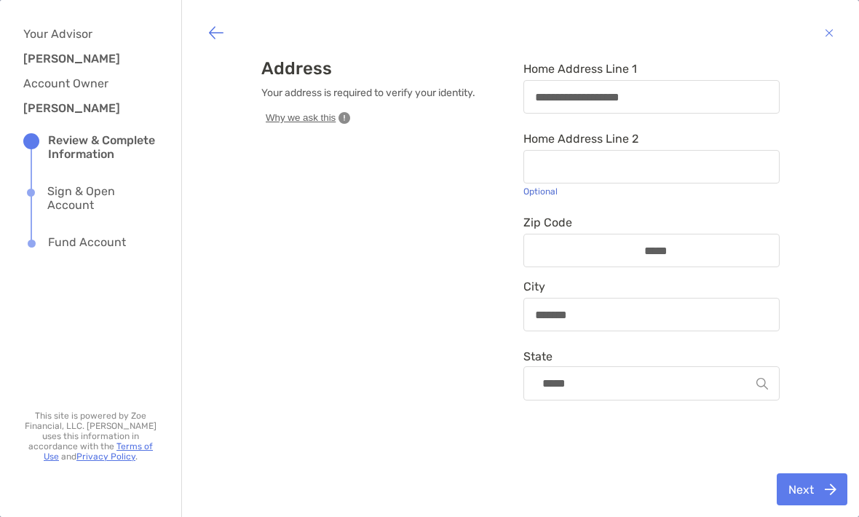
click at [221, 35] on img "button" at bounding box center [215, 32] width 17 height 17
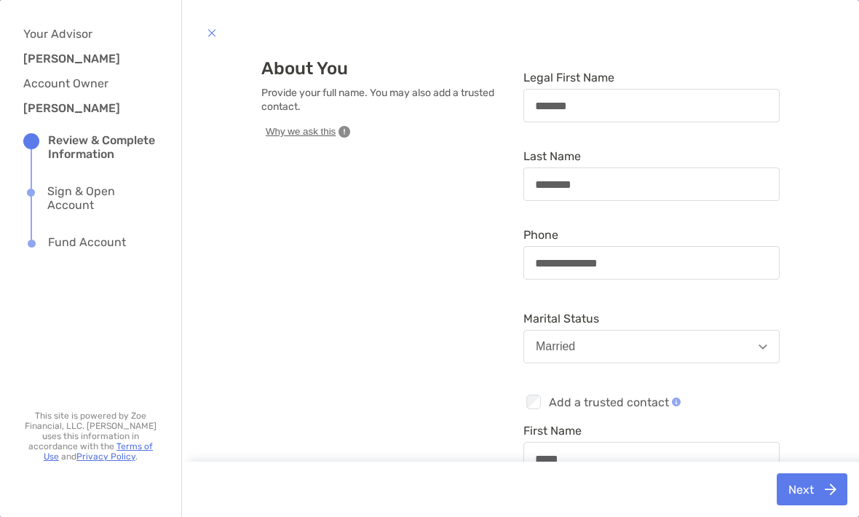
scroll to position [0, 0]
click at [215, 28] on img "button" at bounding box center [211, 32] width 9 height 17
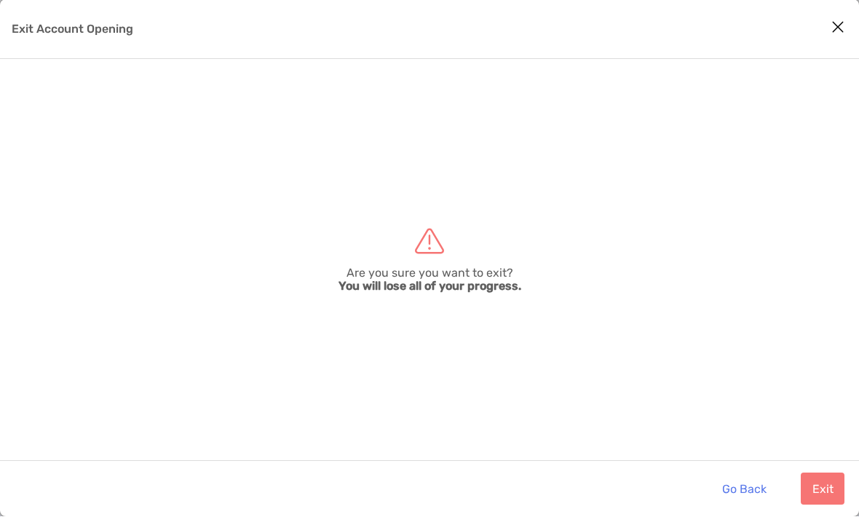
click at [818, 487] on button "Exit" at bounding box center [822, 489] width 44 height 32
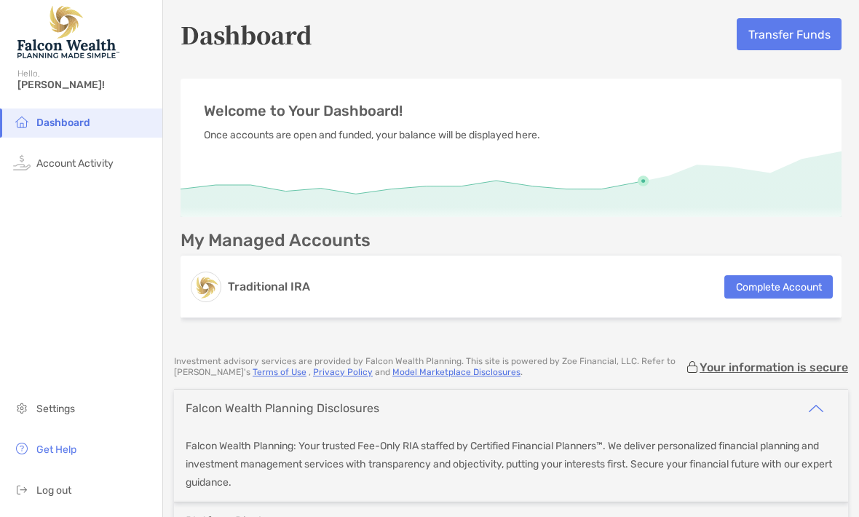
click at [803, 283] on button "Complete Account" at bounding box center [778, 286] width 108 height 23
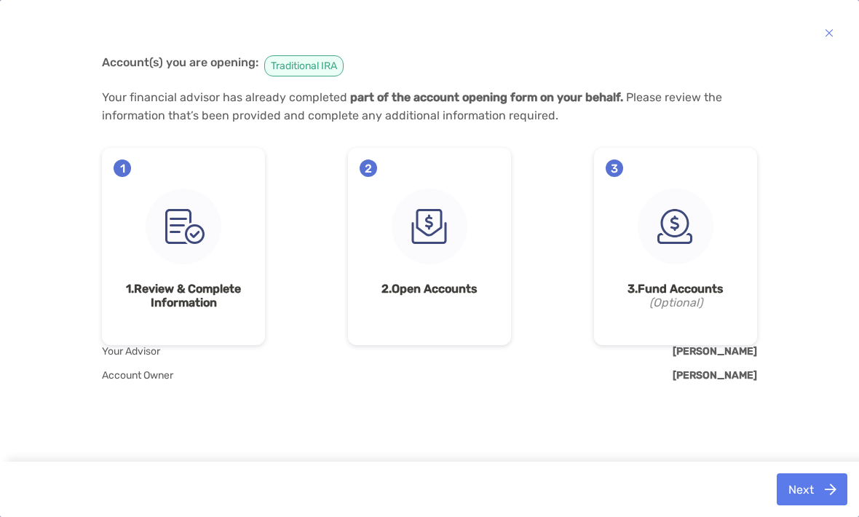
scroll to position [94, 0]
click at [434, 292] on strong "2. Open Accounts" at bounding box center [429, 289] width 140 height 14
click at [692, 285] on strong "3. Fund Accounts" at bounding box center [675, 289] width 140 height 14
click at [692, 309] on icon "(Optional)" at bounding box center [675, 302] width 140 height 14
click at [676, 226] on img at bounding box center [675, 226] width 76 height 76
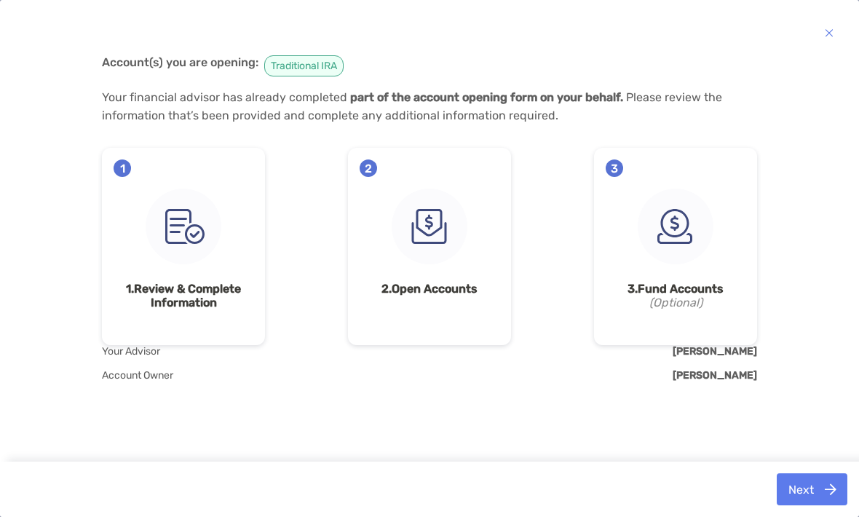
click at [434, 289] on strong "2. Open Accounts" at bounding box center [429, 289] width 140 height 14
click at [825, 40] on img "button" at bounding box center [829, 32] width 9 height 17
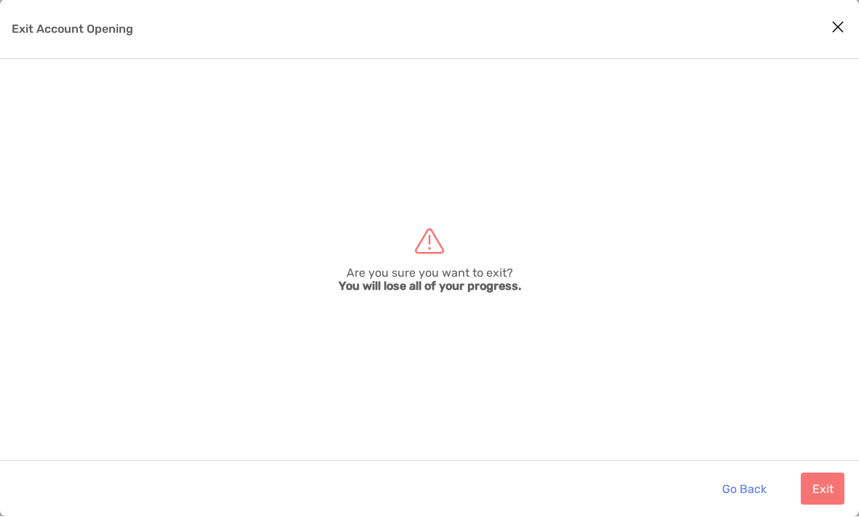
click at [823, 488] on button "Exit" at bounding box center [822, 489] width 44 height 32
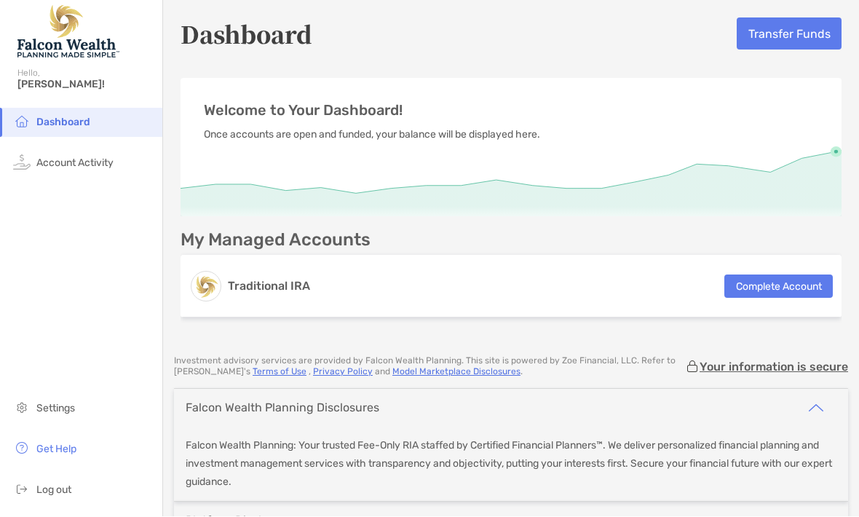
click at [106, 157] on span "Account Activity" at bounding box center [74, 163] width 77 height 12
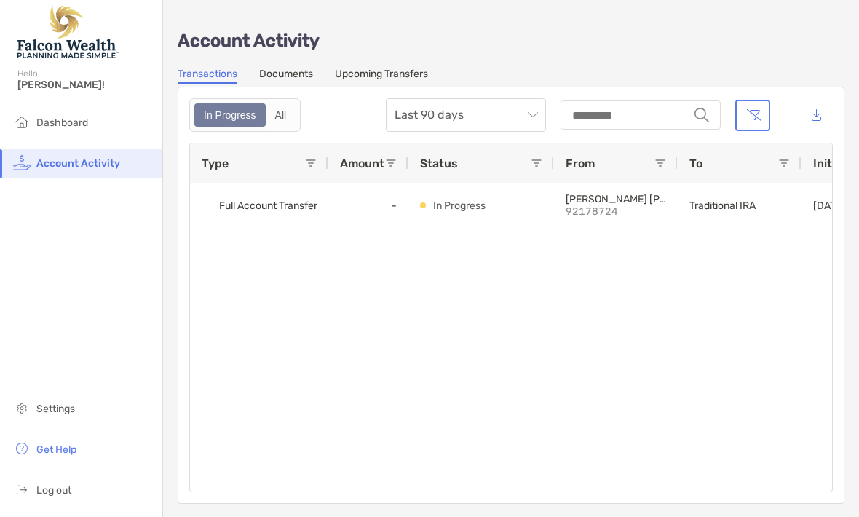
click at [297, 74] on link "Documents" at bounding box center [286, 76] width 54 height 16
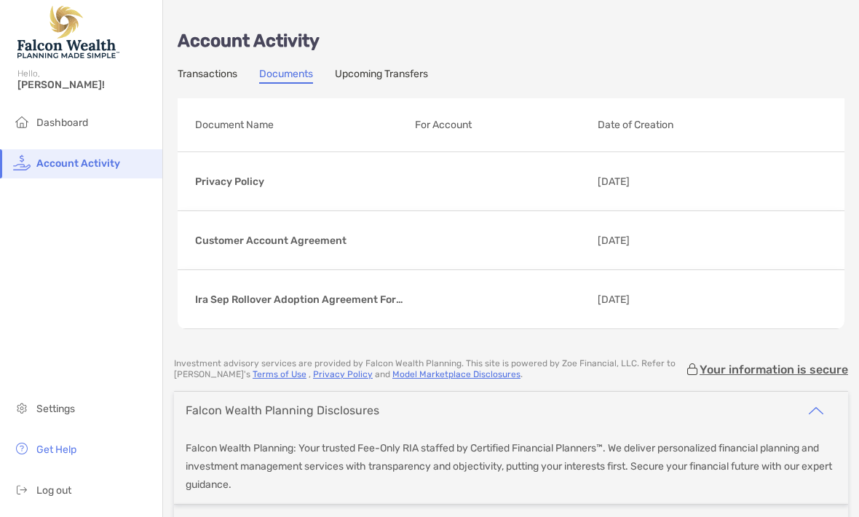
click at [78, 126] on span "Dashboard" at bounding box center [62, 122] width 52 height 12
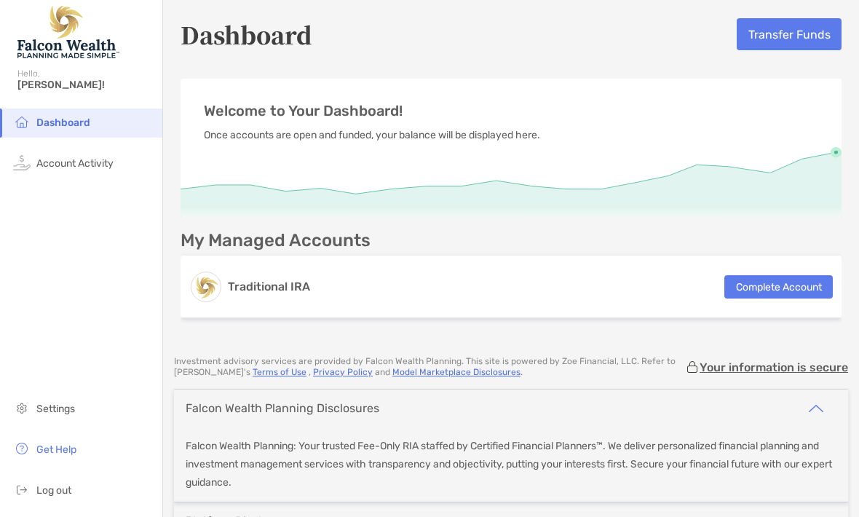
click at [799, 293] on button "Complete Account" at bounding box center [778, 286] width 108 height 23
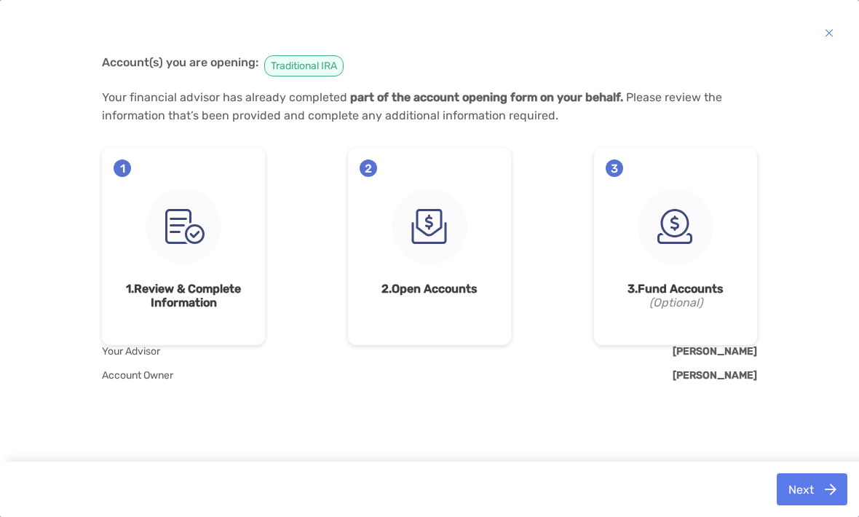
scroll to position [94, 0]
click at [678, 285] on strong "3. Fund Accounts" at bounding box center [675, 289] width 140 height 14
click at [684, 221] on img at bounding box center [675, 226] width 76 height 76
click at [413, 303] on div "2 2. Open Accounts" at bounding box center [429, 246] width 163 height 197
click at [435, 221] on img at bounding box center [430, 226] width 76 height 76
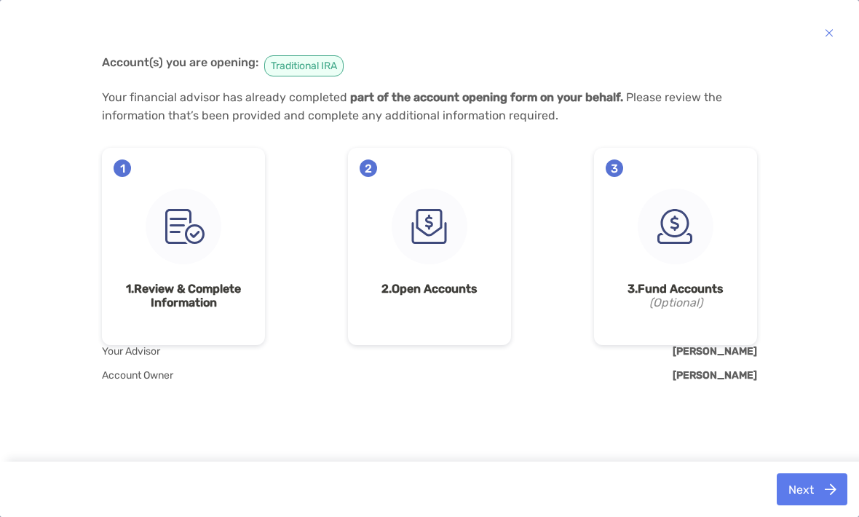
click at [449, 234] on img at bounding box center [430, 226] width 76 height 76
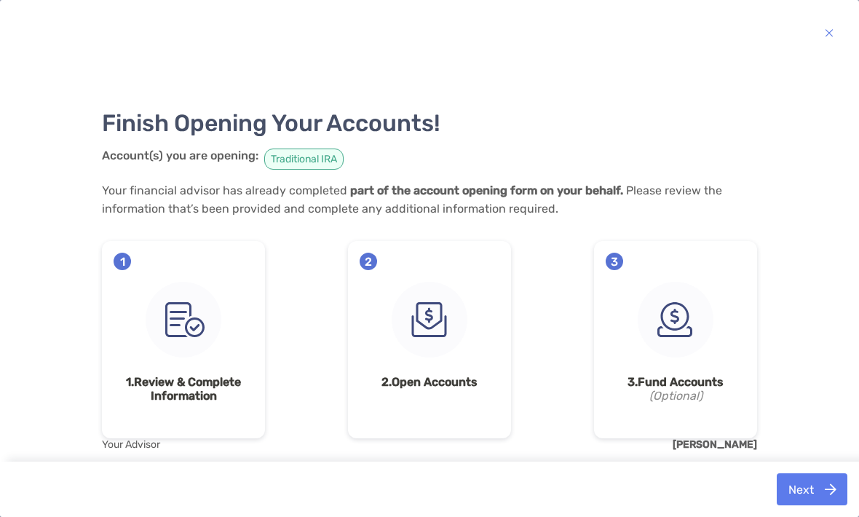
scroll to position [0, 0]
click at [820, 36] on button "button" at bounding box center [829, 33] width 31 height 36
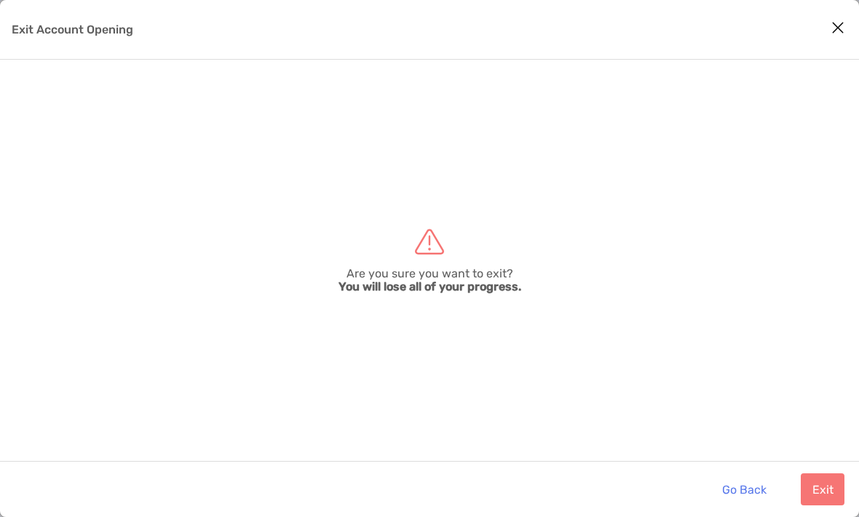
click at [815, 478] on button "Exit" at bounding box center [822, 489] width 44 height 32
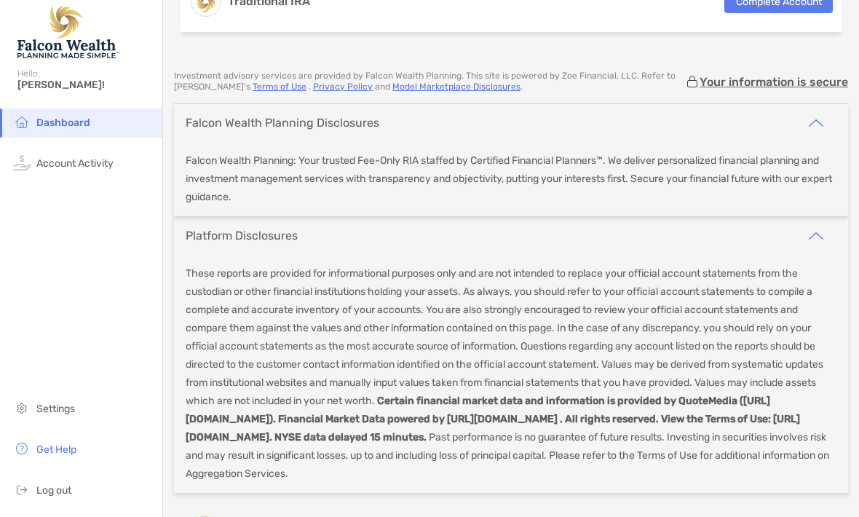
scroll to position [283, 0]
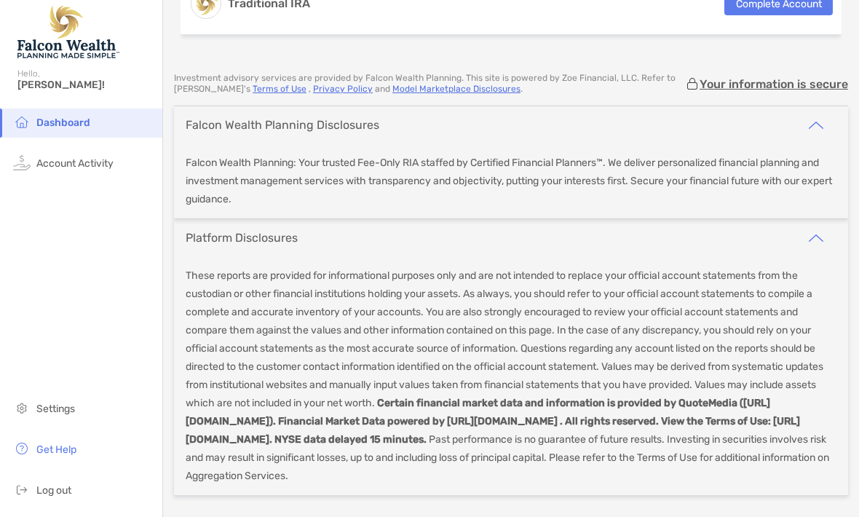
click at [49, 424] on li "Settings" at bounding box center [81, 408] width 162 height 29
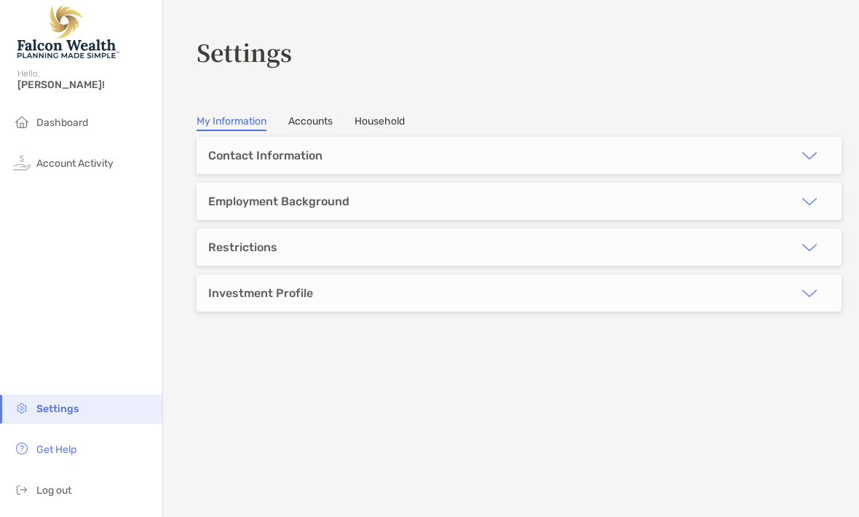
type input "*******"
type input "********"
type input "**********"
click at [804, 155] on img "button" at bounding box center [808, 155] width 17 height 17
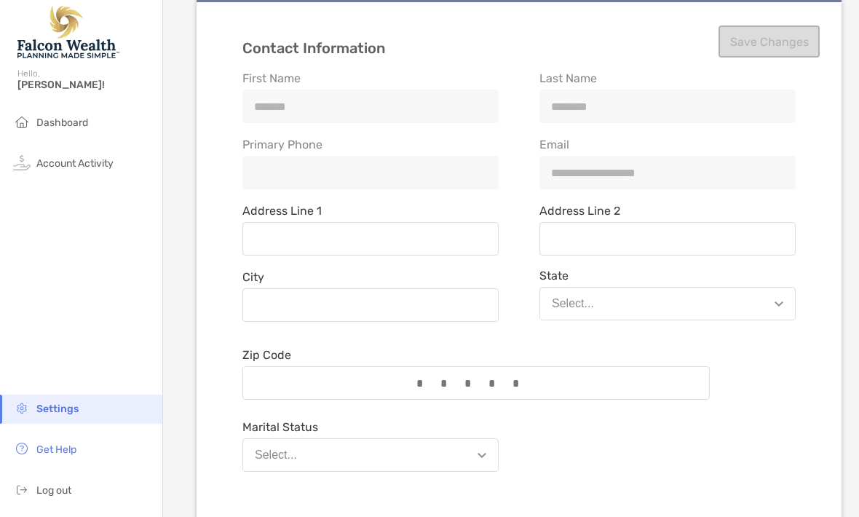
scroll to position [182, 0]
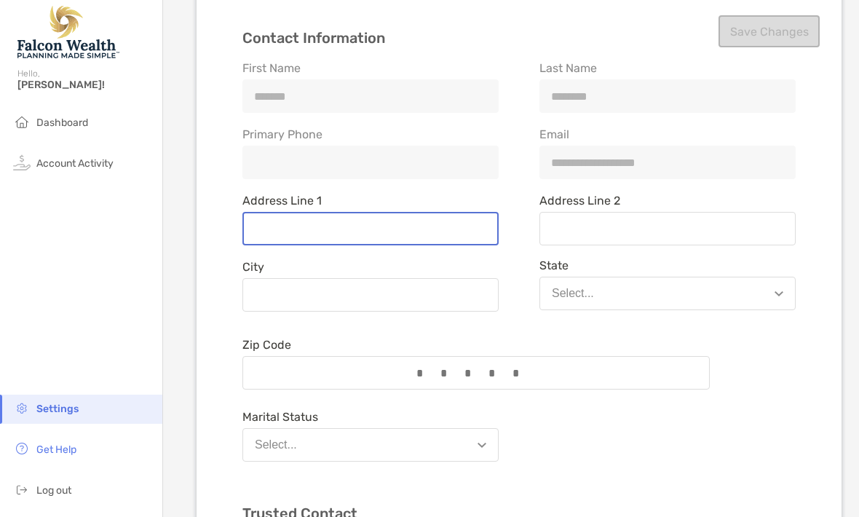
click at [290, 235] on input "Address Line 1" at bounding box center [370, 229] width 253 height 12
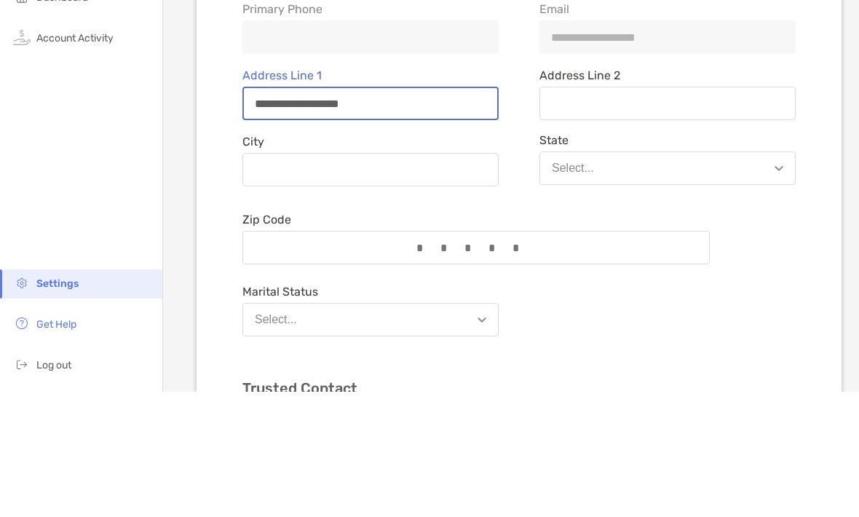
type input "**********"
click at [407, 278] on div at bounding box center [370, 294] width 256 height 33
click at [407, 289] on input "City" at bounding box center [370, 295] width 255 height 12
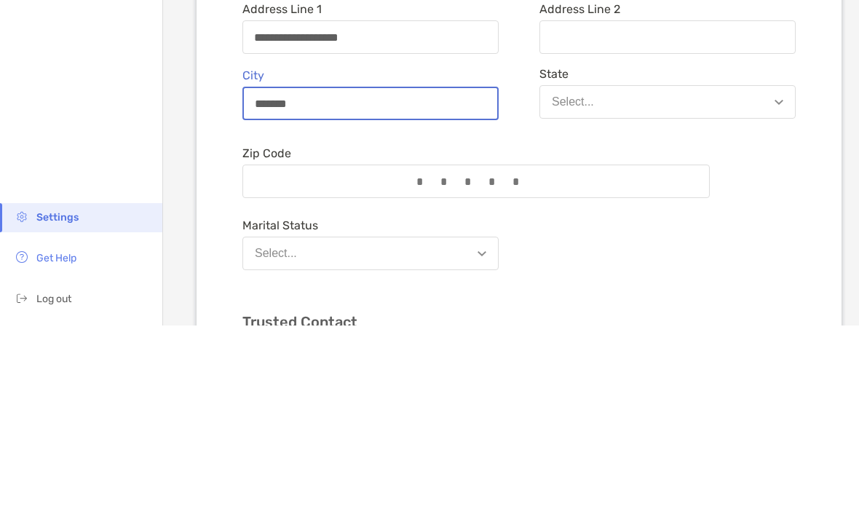
type input "*******"
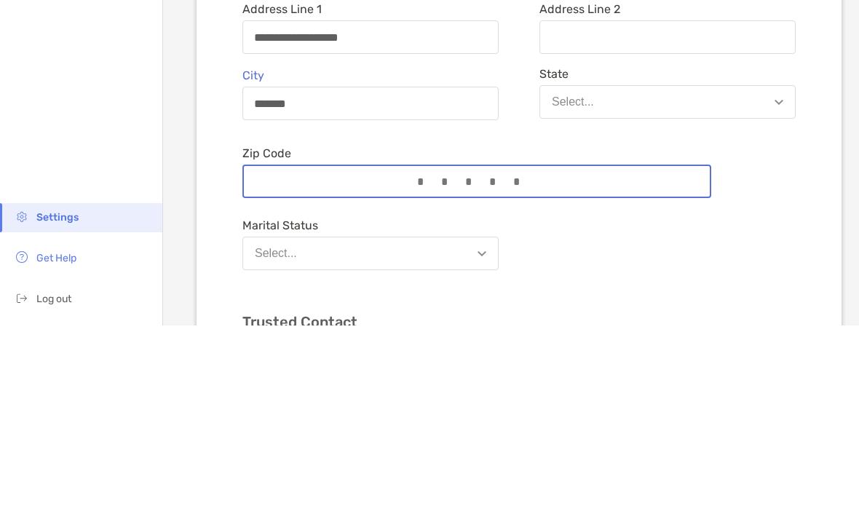
click at [306, 367] on input "Zip Code" at bounding box center [477, 373] width 466 height 12
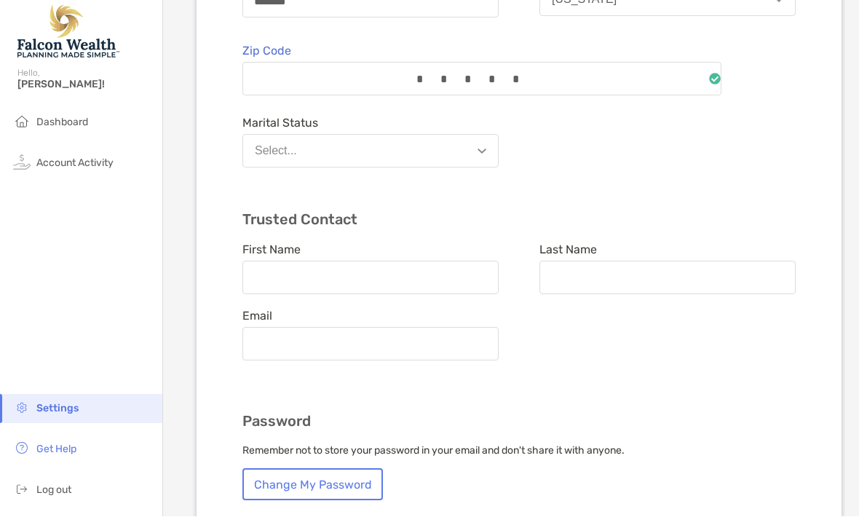
scroll to position [491, 0]
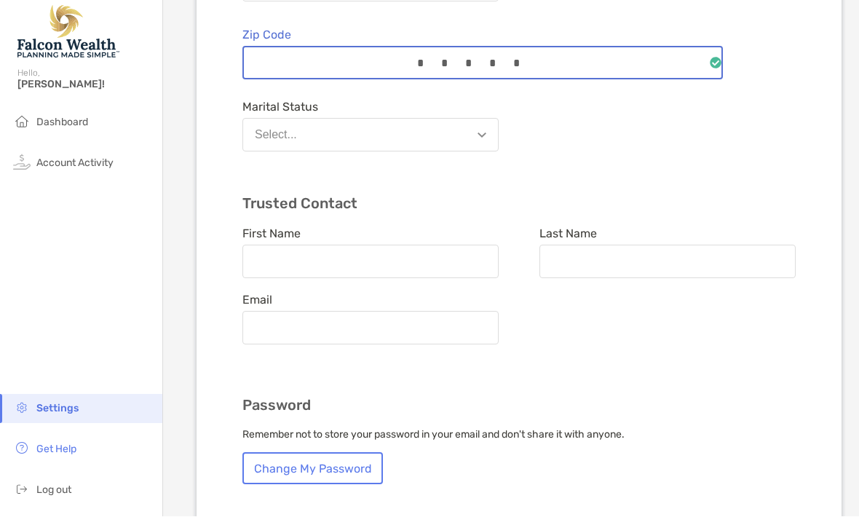
type input "*****"
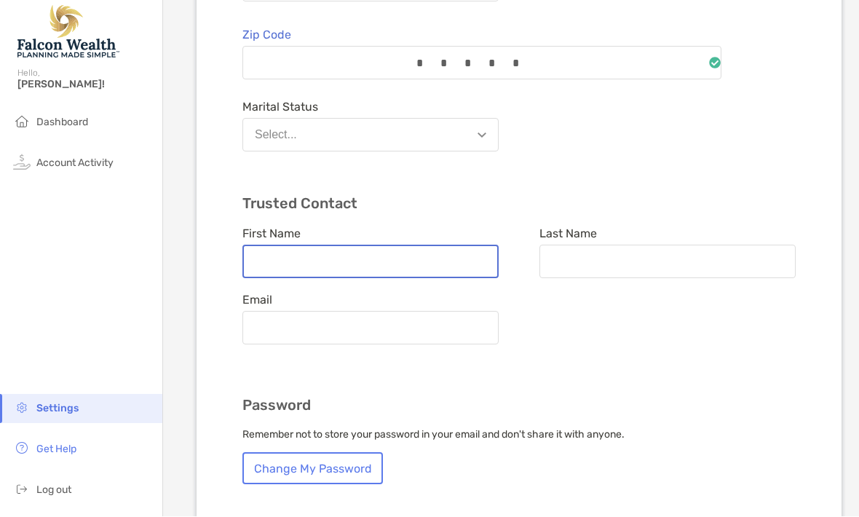
click at [287, 256] on input "First Name" at bounding box center [370, 262] width 253 height 12
type input "*****"
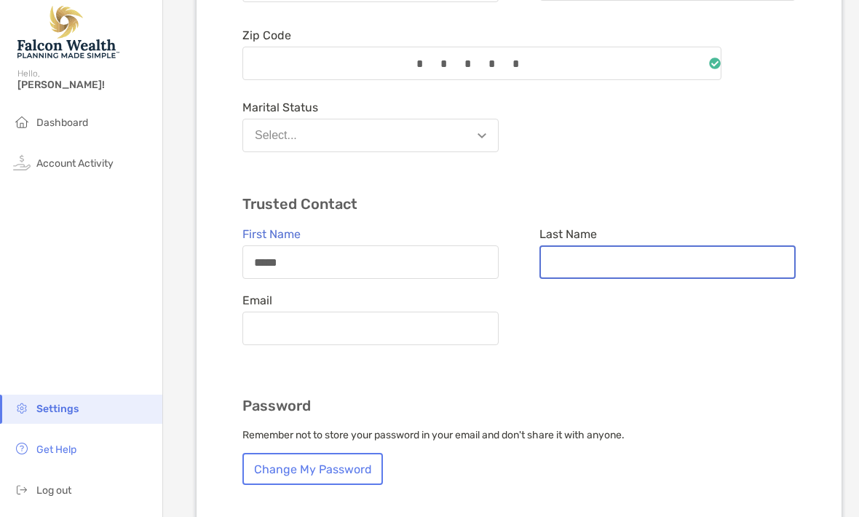
click at [574, 256] on input "Last Name" at bounding box center [667, 262] width 253 height 12
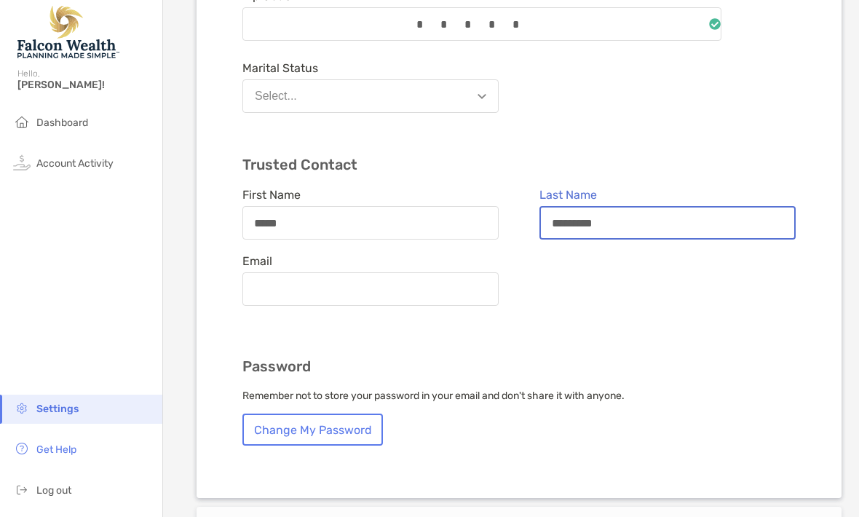
scroll to position [555, 0]
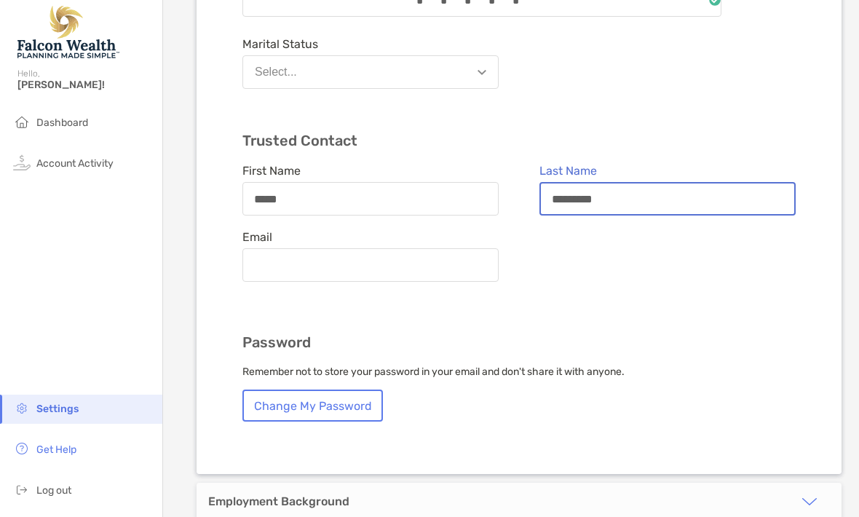
type input "********"
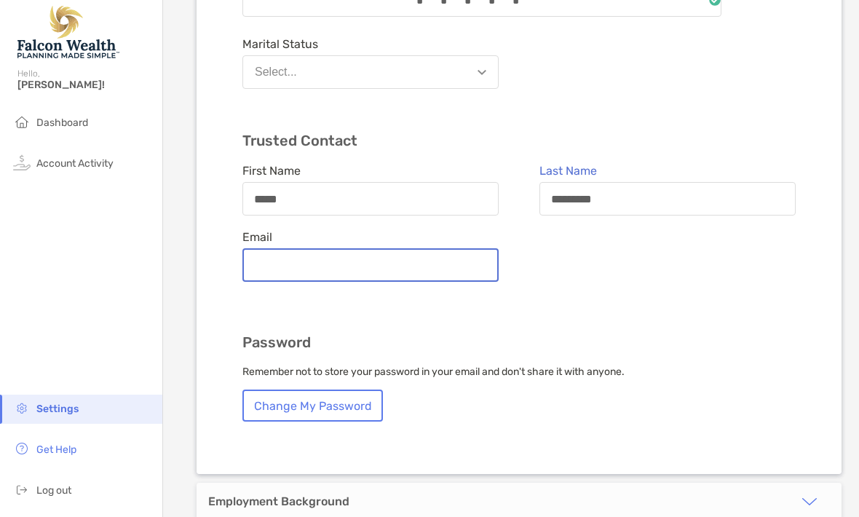
click at [365, 259] on input "Email" at bounding box center [370, 265] width 253 height 12
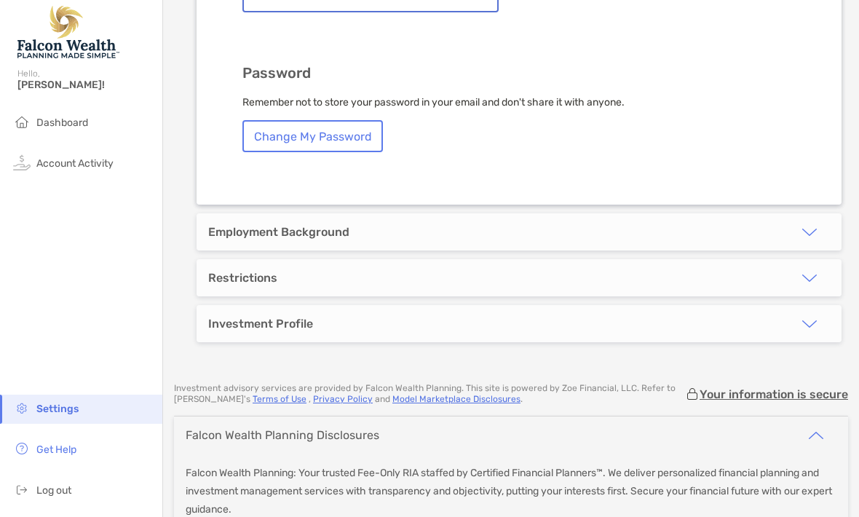
scroll to position [473, 0]
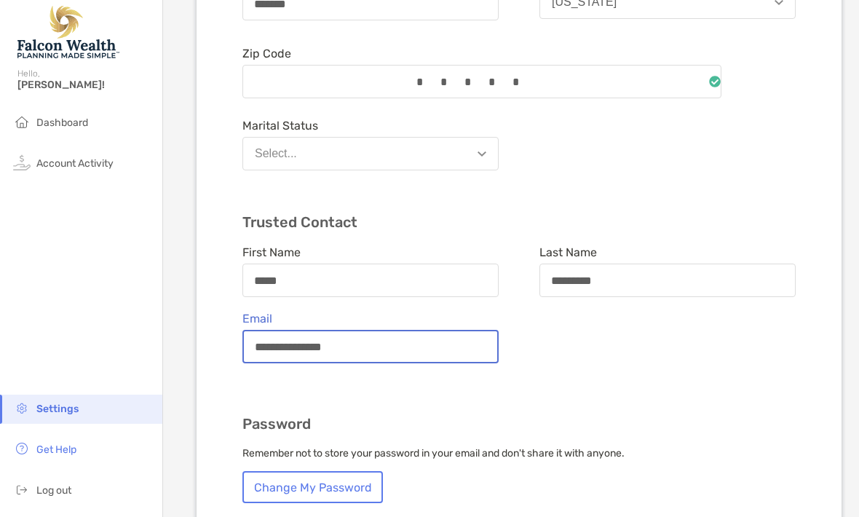
type input "**********"
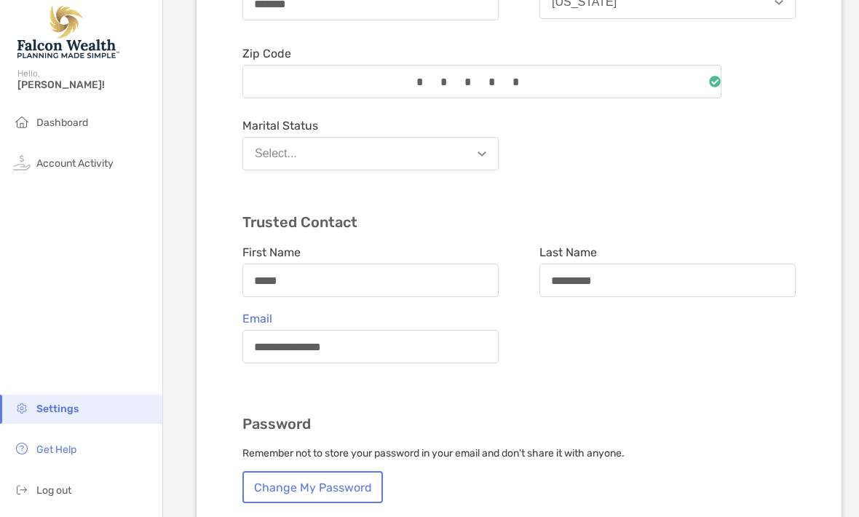
click at [810, 122] on div "**********" at bounding box center [518, 128] width 645 height 854
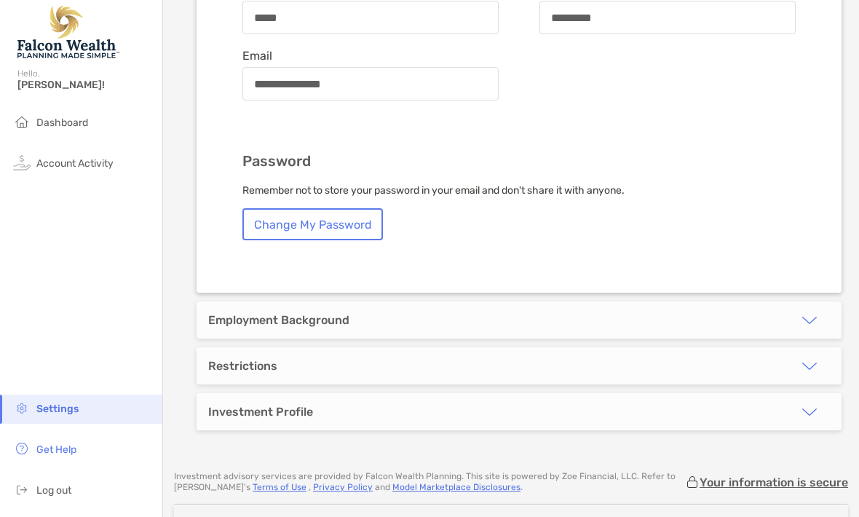
scroll to position [737, 0]
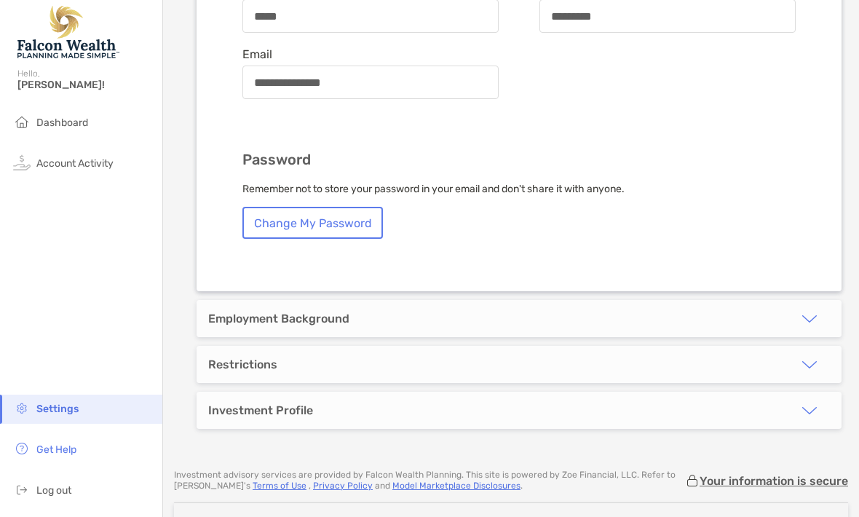
click at [811, 310] on img "button" at bounding box center [808, 318] width 17 height 17
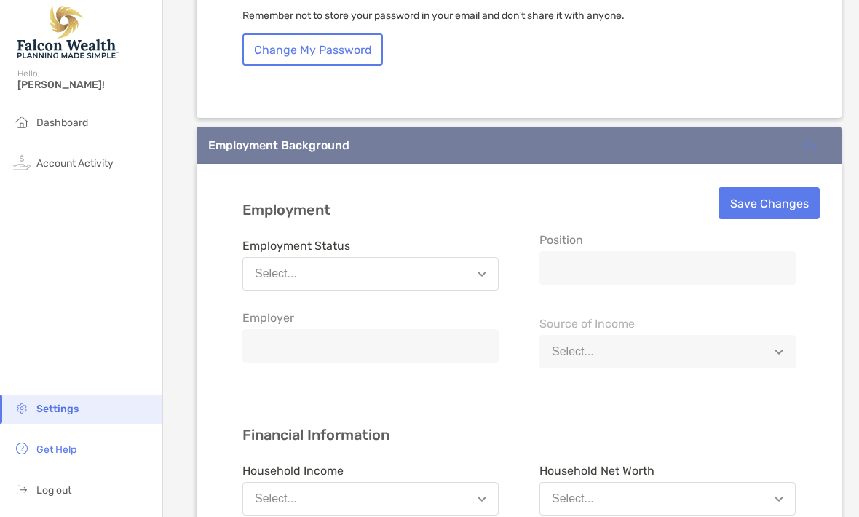
scroll to position [939, 0]
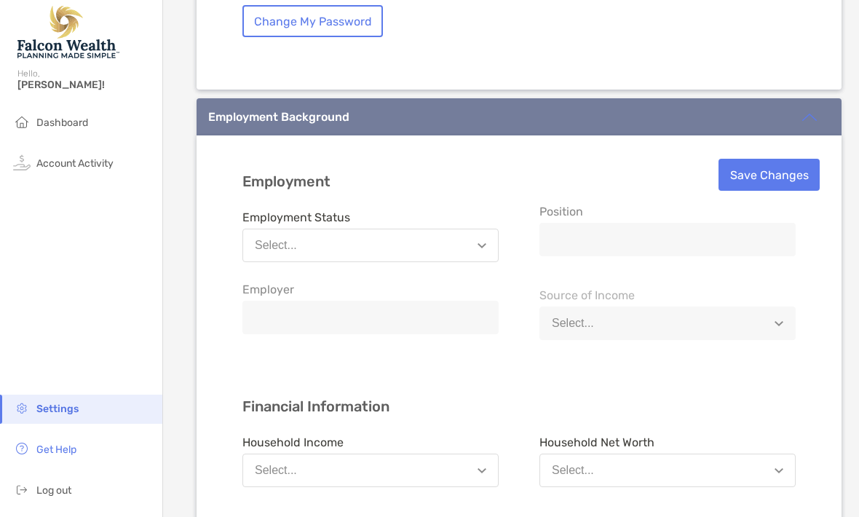
click at [473, 229] on button "Select..." at bounding box center [370, 245] width 256 height 33
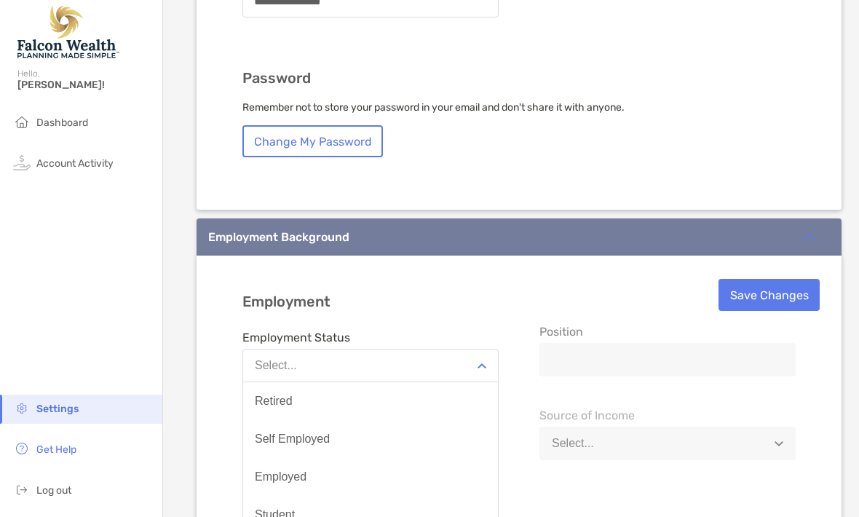
scroll to position [817, 0]
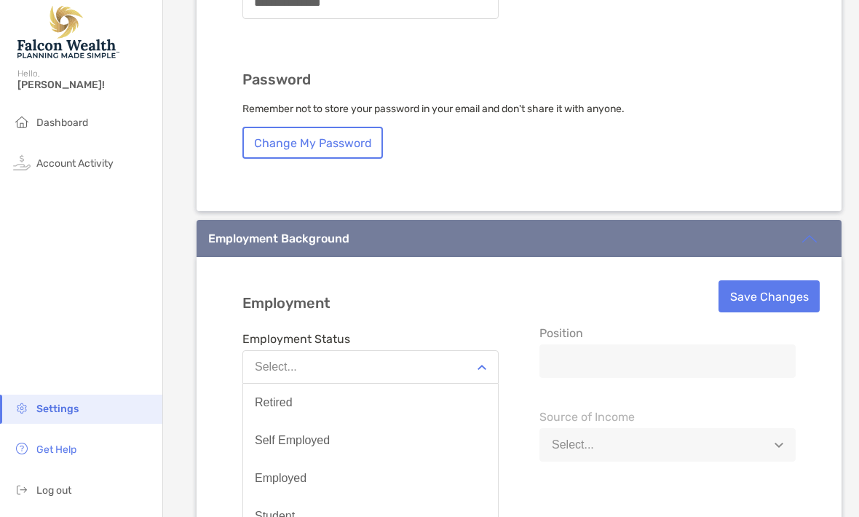
click at [301, 472] on div "Employed" at bounding box center [281, 478] width 52 height 13
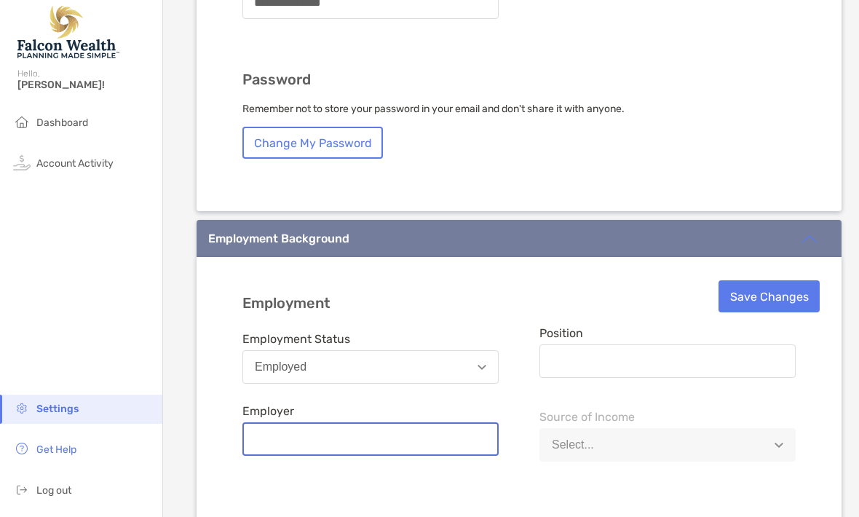
click at [296, 433] on input "Employer" at bounding box center [370, 439] width 253 height 12
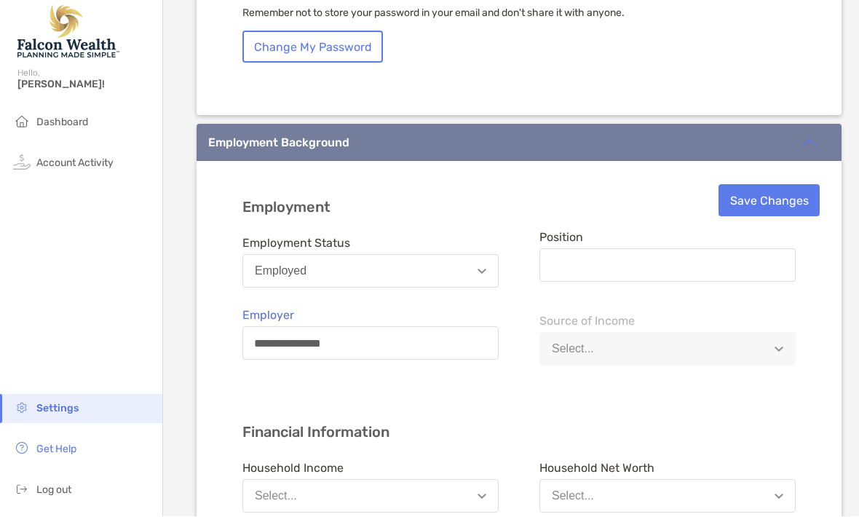
scroll to position [910, 0]
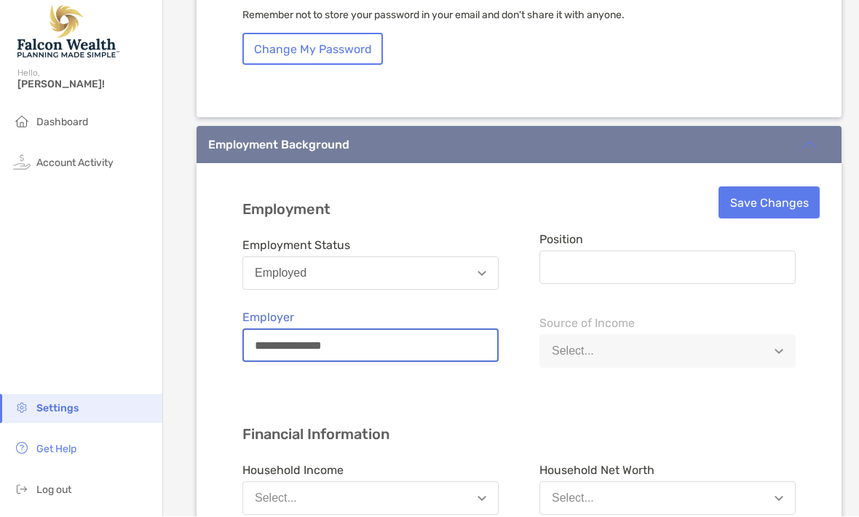
type input "**********"
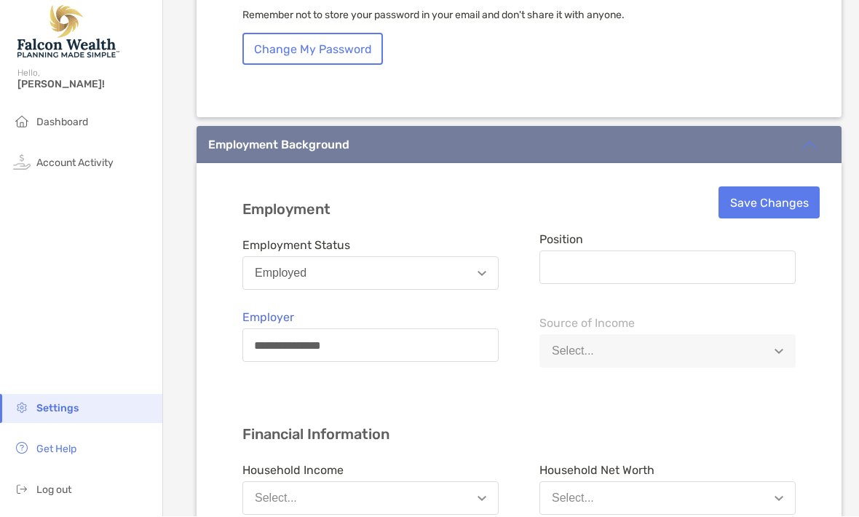
click at [771, 335] on button "Select..." at bounding box center [667, 351] width 256 height 33
click at [775, 349] on img "button" at bounding box center [778, 351] width 9 height 5
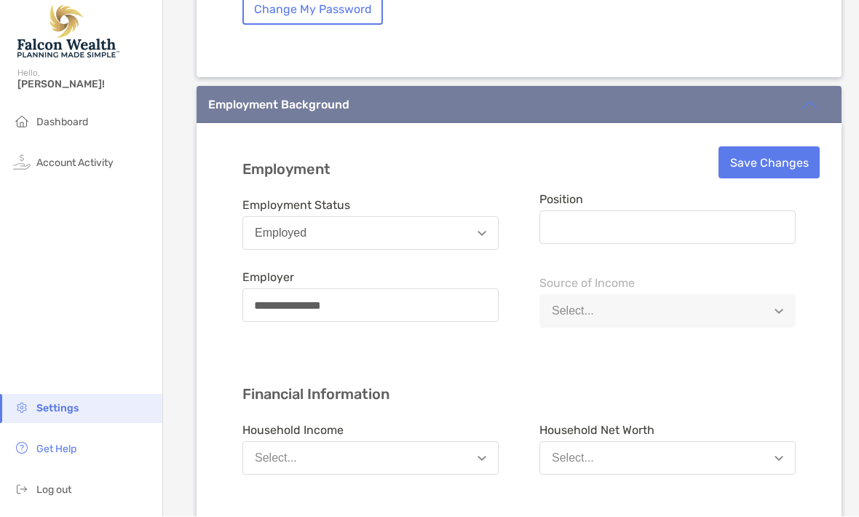
scroll to position [937, 0]
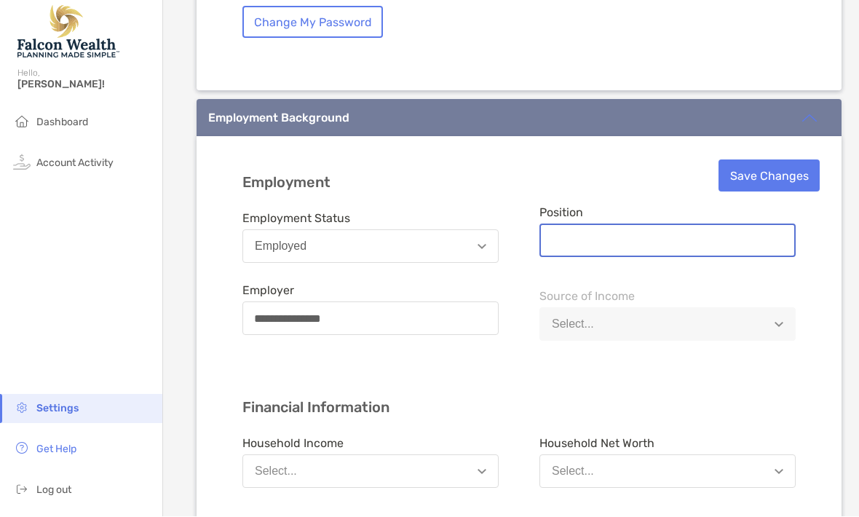
click at [576, 235] on input "Position" at bounding box center [667, 241] width 253 height 12
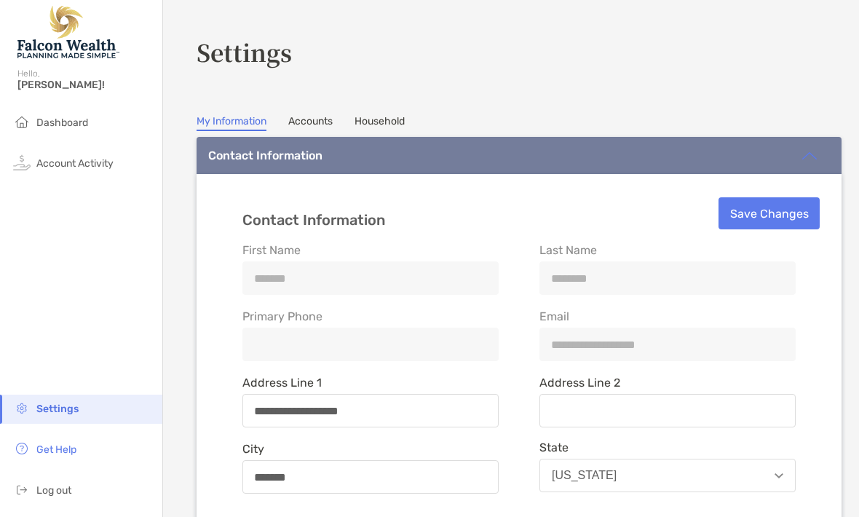
scroll to position [0, 0]
type input "**********"
click at [778, 197] on button "Save Changes" at bounding box center [768, 213] width 101 height 32
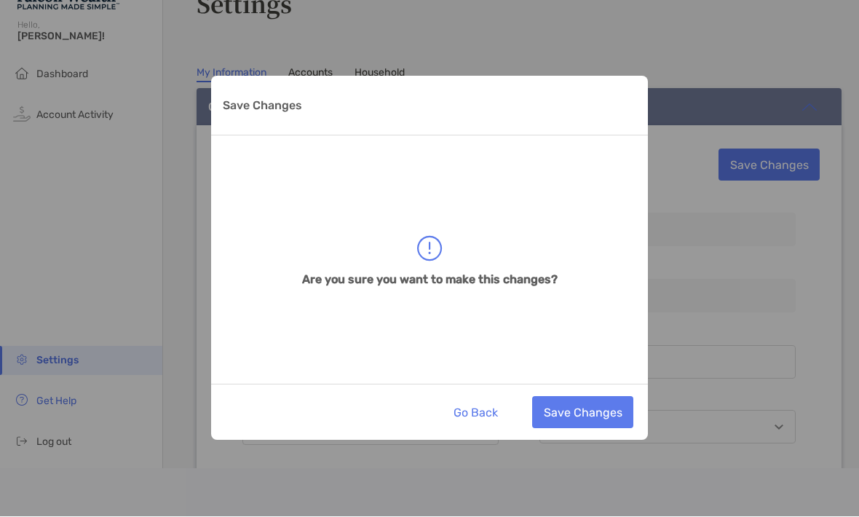
click at [610, 405] on button "Save Changes" at bounding box center [582, 413] width 101 height 32
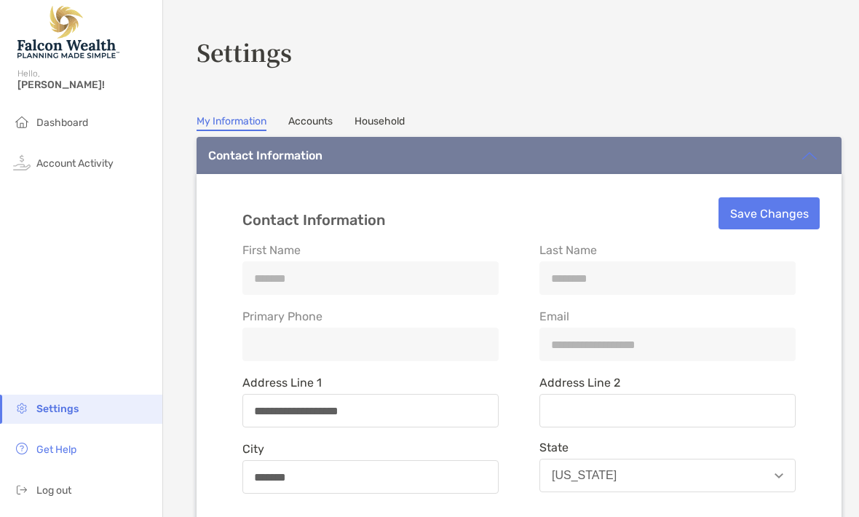
click at [90, 108] on li "Dashboard" at bounding box center [81, 122] width 162 height 29
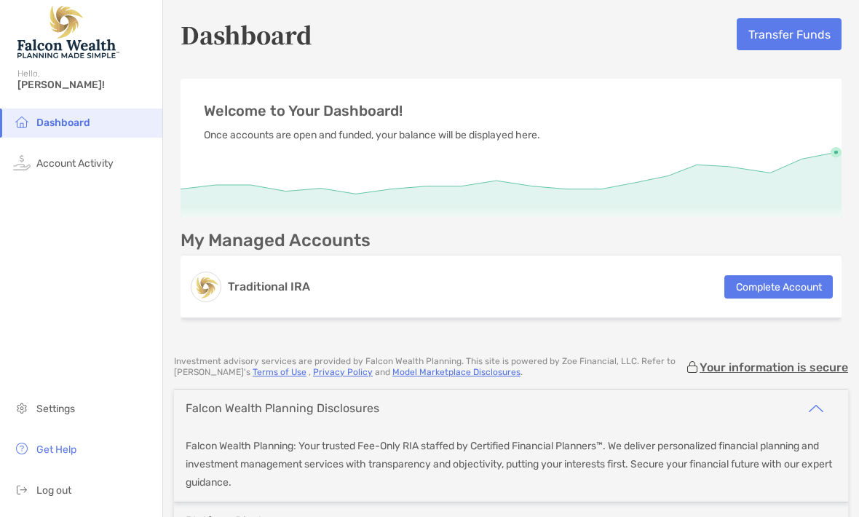
click at [776, 283] on button "Complete Account" at bounding box center [778, 286] width 108 height 23
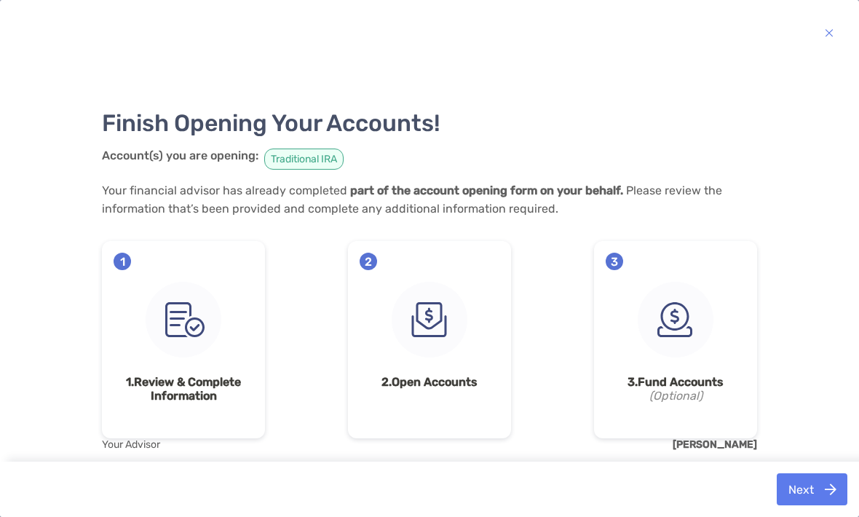
click at [191, 346] on img at bounding box center [184, 320] width 76 height 76
click at [422, 322] on img at bounding box center [430, 320] width 76 height 76
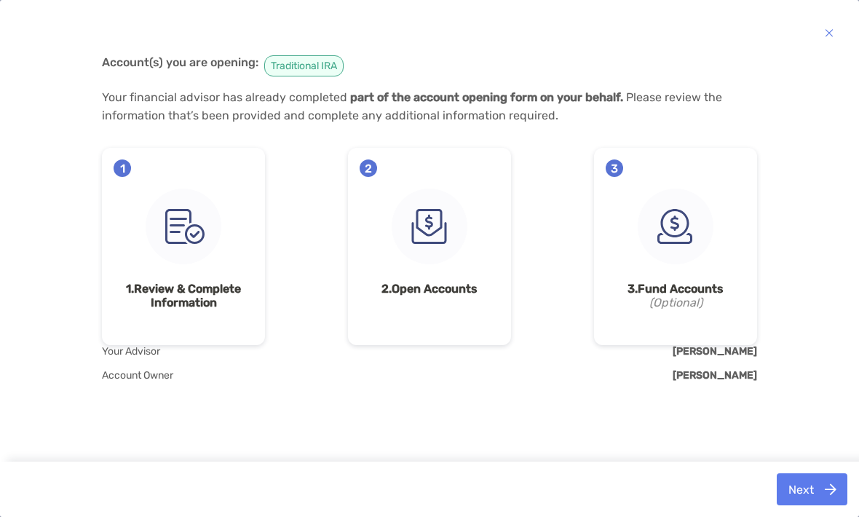
scroll to position [94, 0]
click at [694, 285] on strong "3. Fund Accounts" at bounding box center [675, 289] width 140 height 14
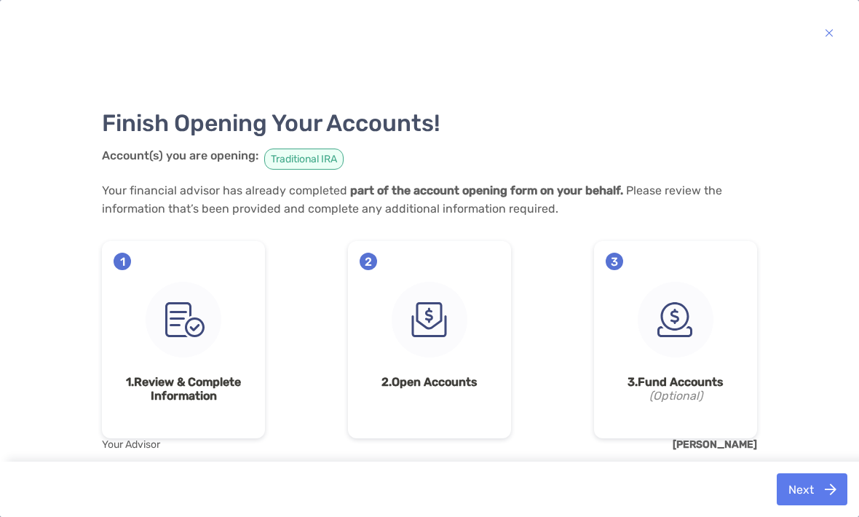
scroll to position [0, 0]
click at [193, 419] on div "1 1. Review & Complete Information" at bounding box center [183, 339] width 163 height 197
click at [422, 346] on img at bounding box center [430, 320] width 76 height 76
click at [433, 301] on img at bounding box center [430, 320] width 76 height 76
click at [384, 254] on div "2 2. Open Accounts" at bounding box center [429, 339] width 163 height 197
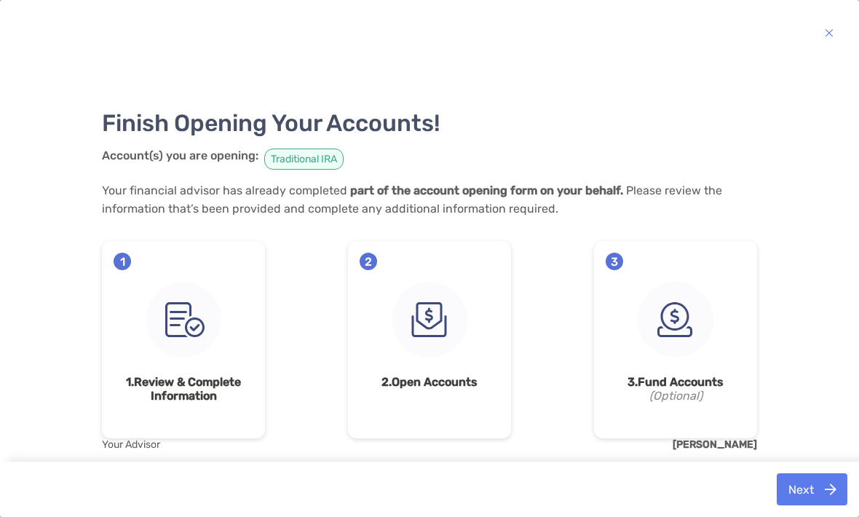
click at [712, 357] on img at bounding box center [675, 320] width 76 height 76
click at [734, 452] on div "Finish Opening Your Accounts! Account(s) you are opening: Traditional IRA Your …" at bounding box center [429, 297] width 655 height 493
click at [317, 159] on span "Traditional IRA" at bounding box center [303, 158] width 79 height 21
click at [413, 124] on h3 "Finish Opening Your Accounts!" at bounding box center [429, 123] width 655 height 28
click at [826, 39] on img "button" at bounding box center [829, 32] width 9 height 17
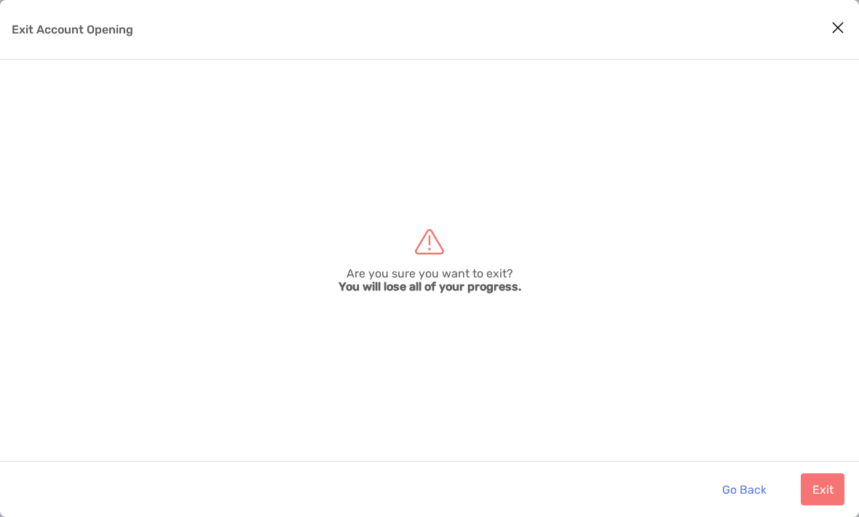
click at [820, 480] on button "Exit" at bounding box center [822, 489] width 44 height 32
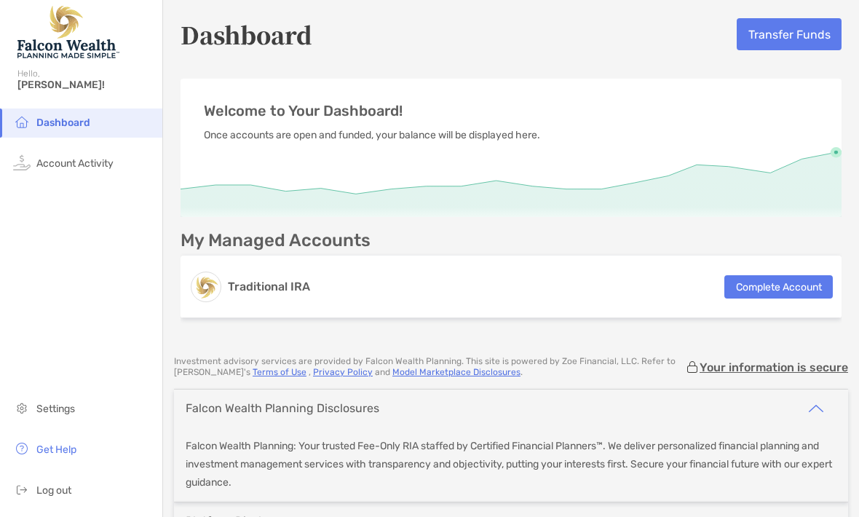
click at [86, 165] on span "Account Activity" at bounding box center [74, 163] width 77 height 12
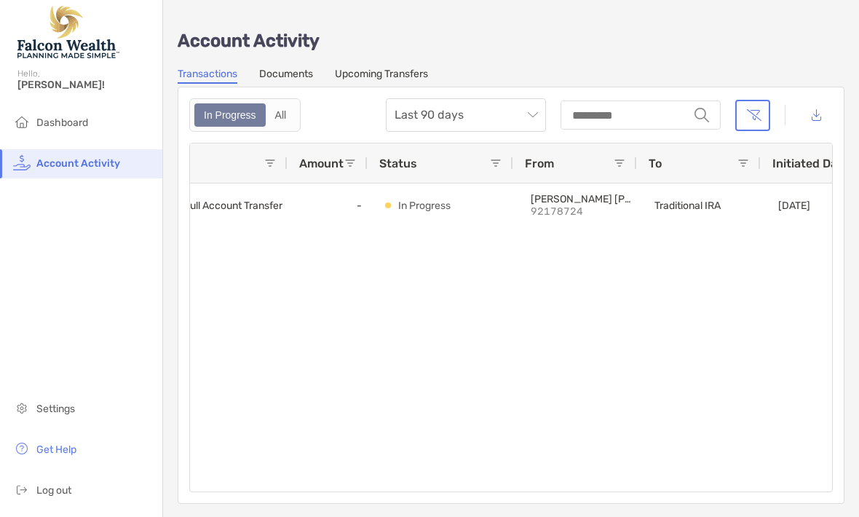
scroll to position [0, 56]
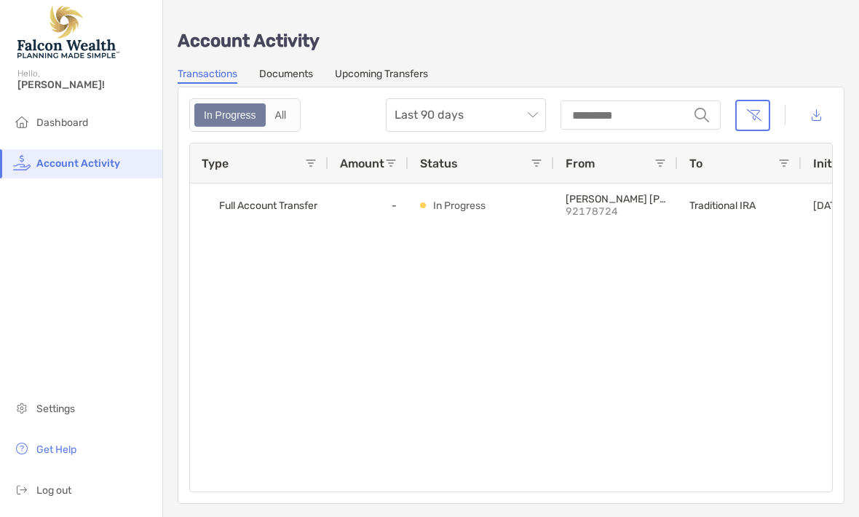
click at [287, 69] on link "Documents" at bounding box center [286, 76] width 54 height 16
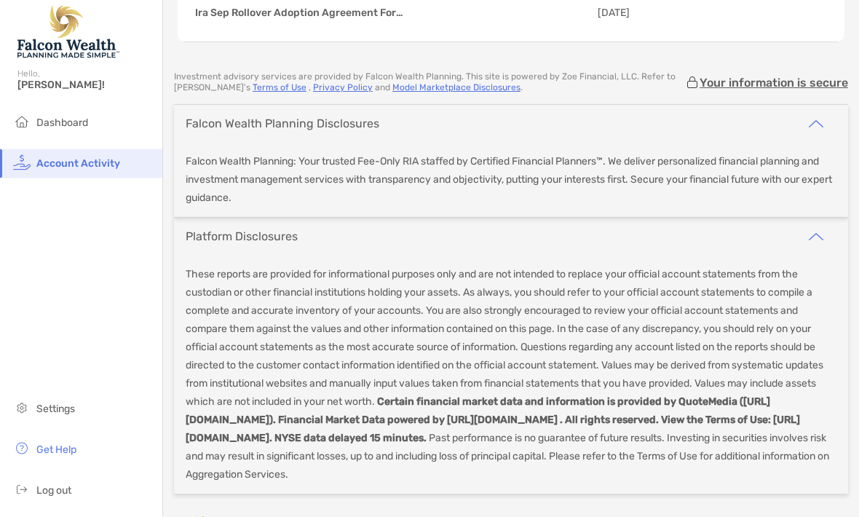
click at [54, 496] on span "Log out" at bounding box center [53, 490] width 35 height 12
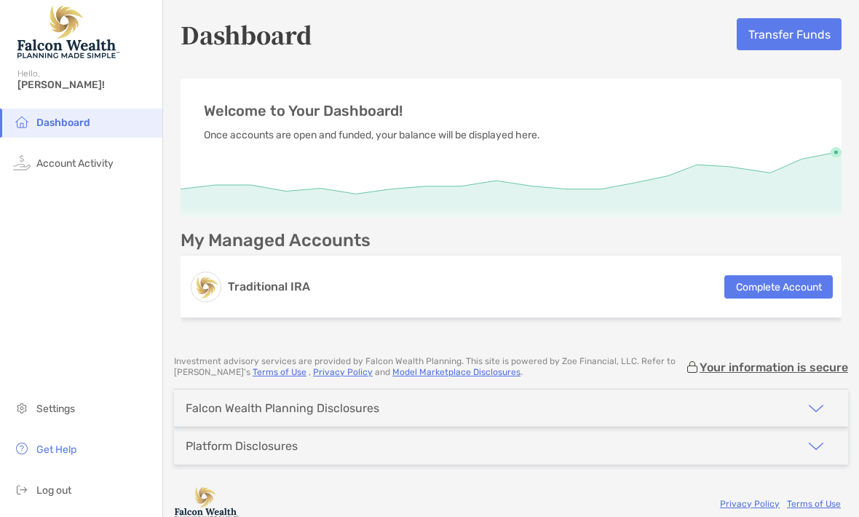
click at [779, 285] on button "Complete Account" at bounding box center [778, 286] width 108 height 23
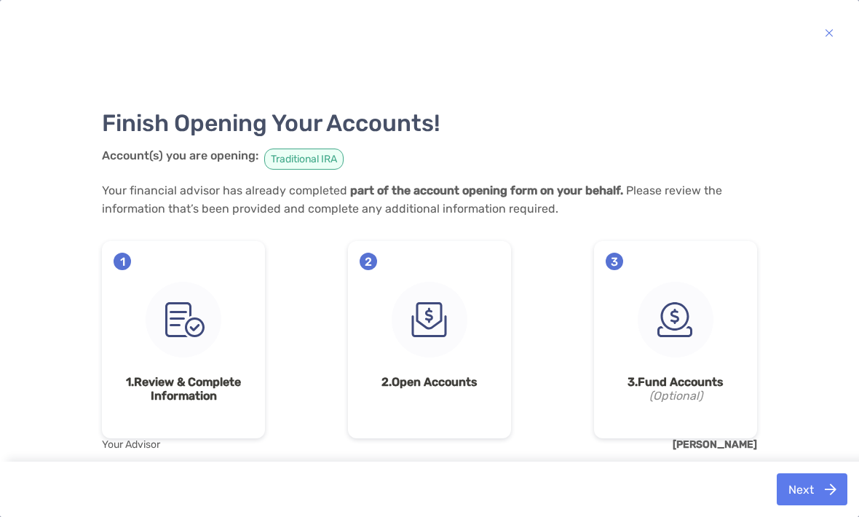
click at [822, 40] on button "button" at bounding box center [829, 33] width 31 height 36
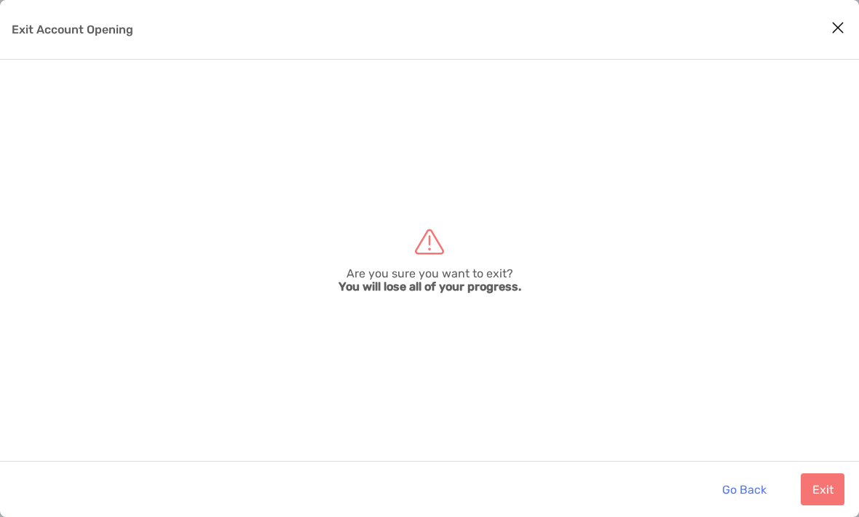
click at [822, 487] on button "Exit" at bounding box center [822, 489] width 44 height 32
